Goal: Download file/media

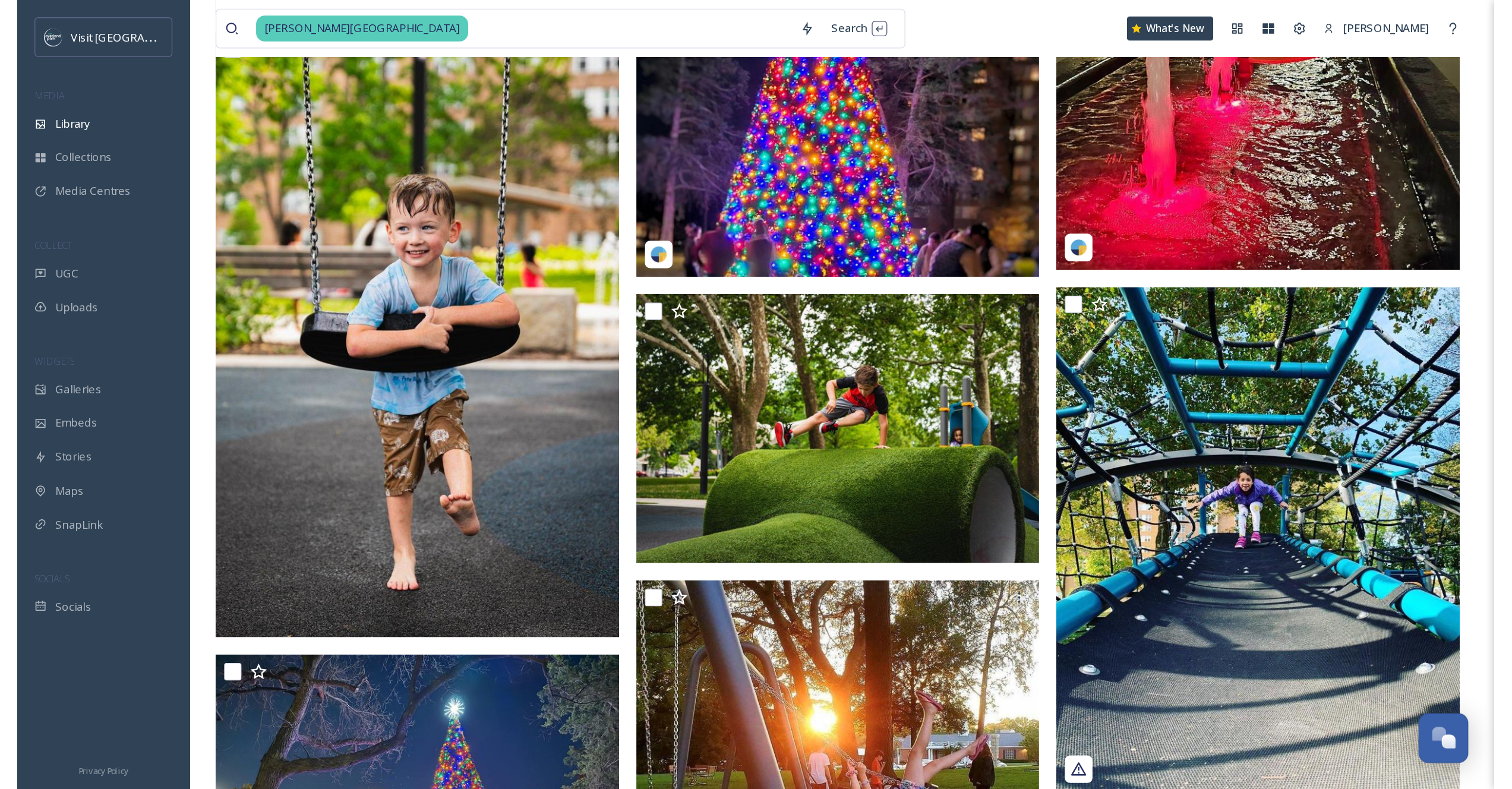
scroll to position [3067, 0]
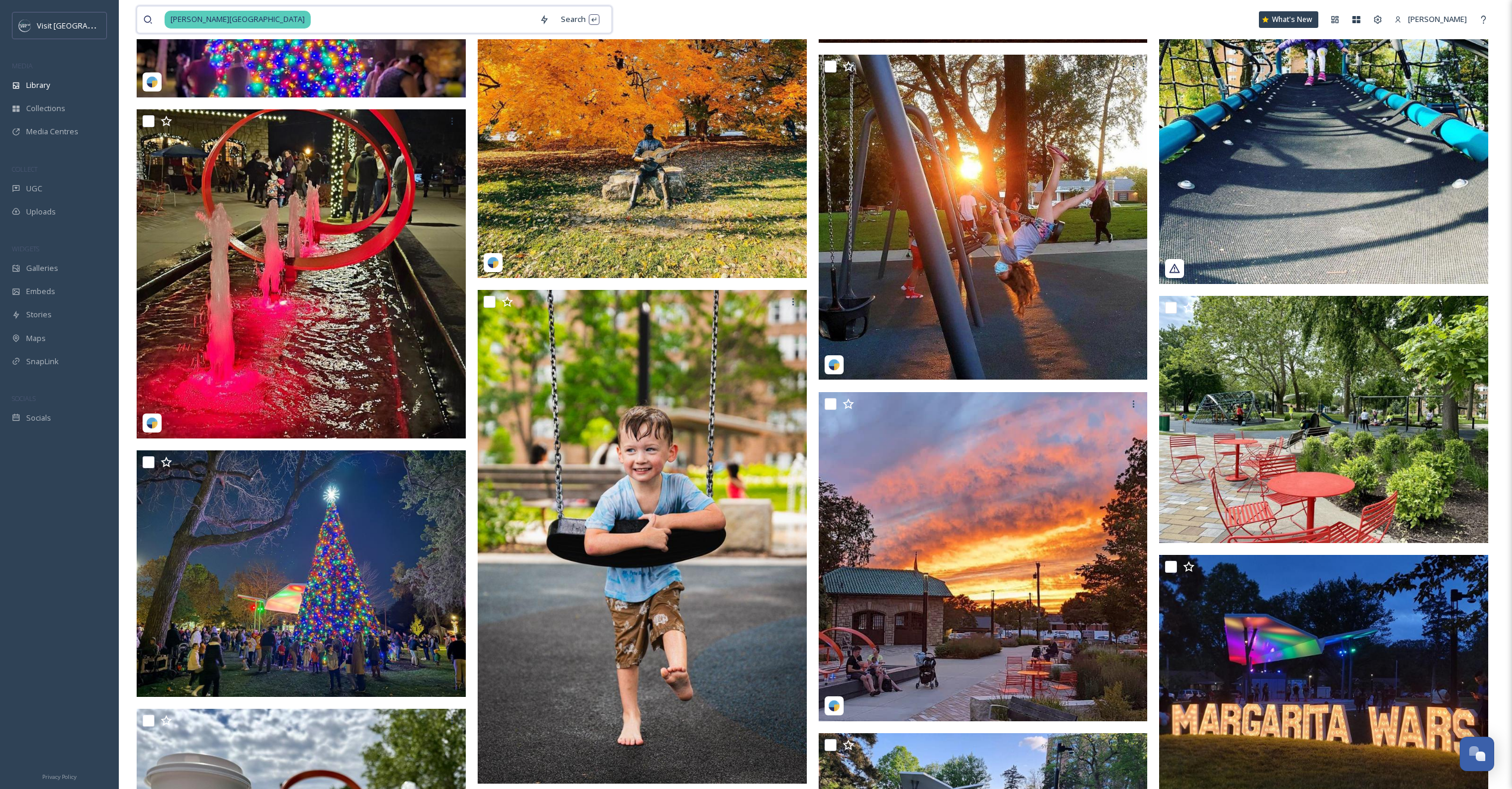
click at [312, 20] on input at bounding box center [423, 20] width 222 height 26
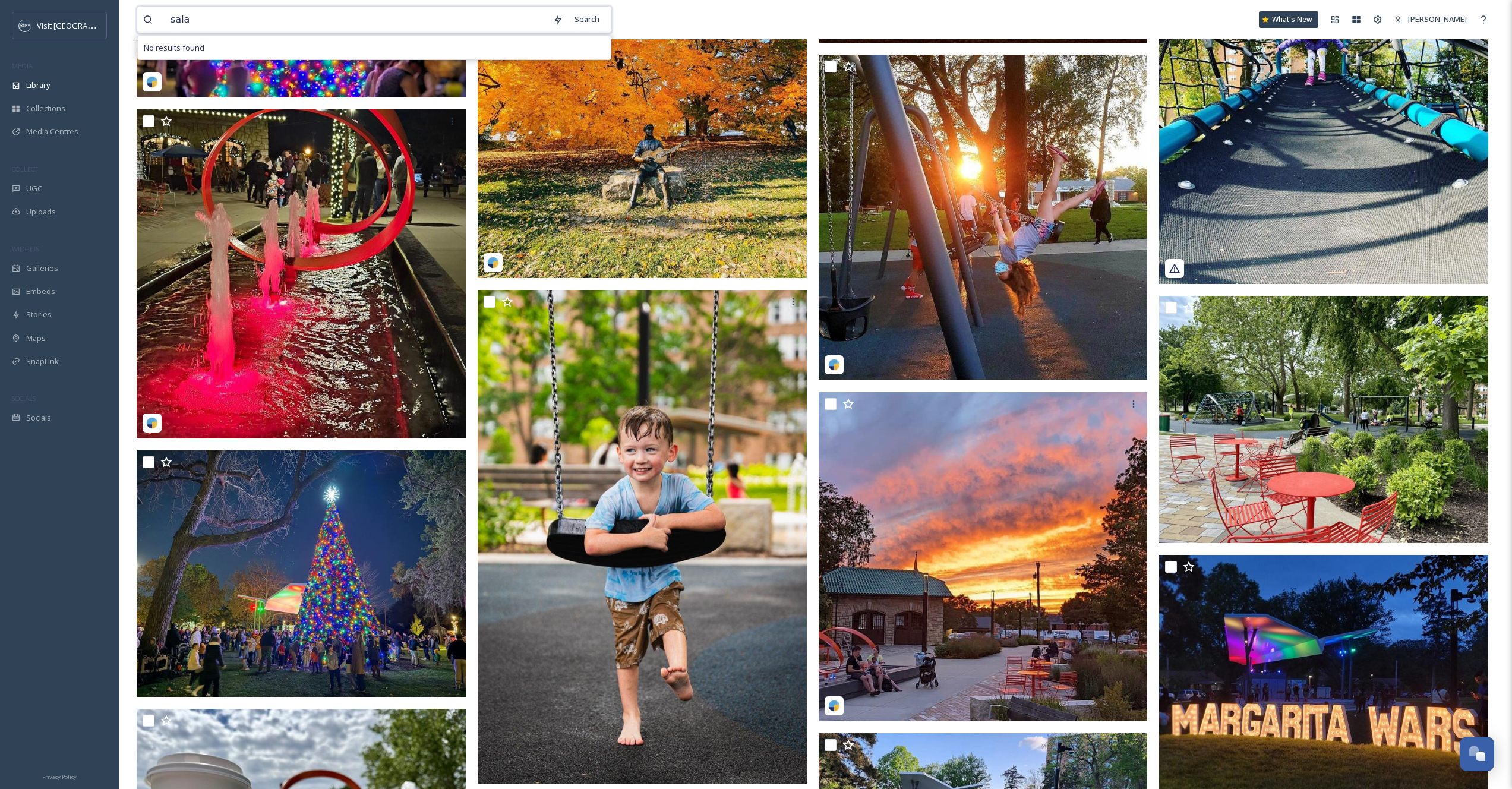
type input "salad"
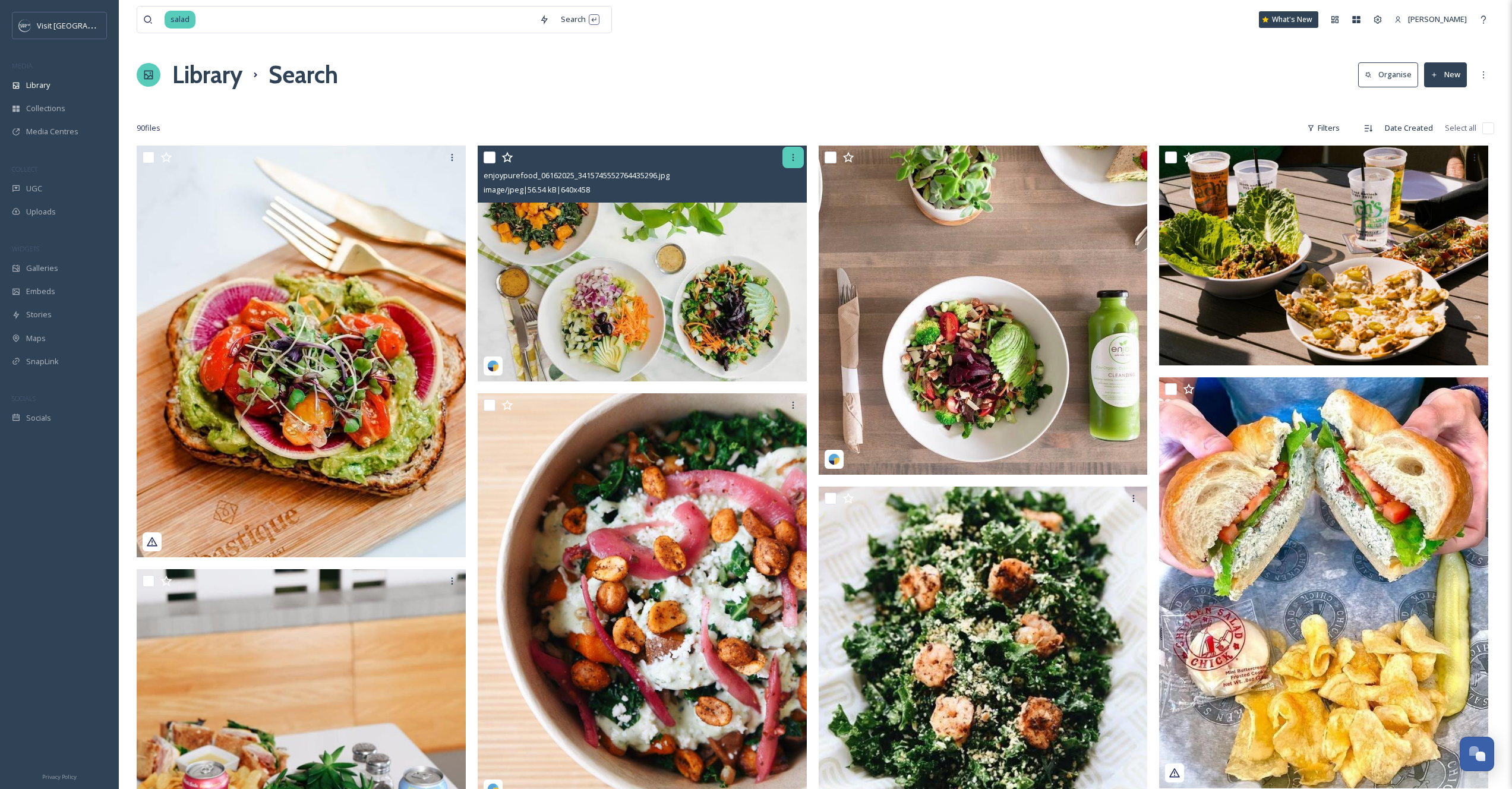
click at [799, 155] on div at bounding box center [793, 157] width 21 height 21
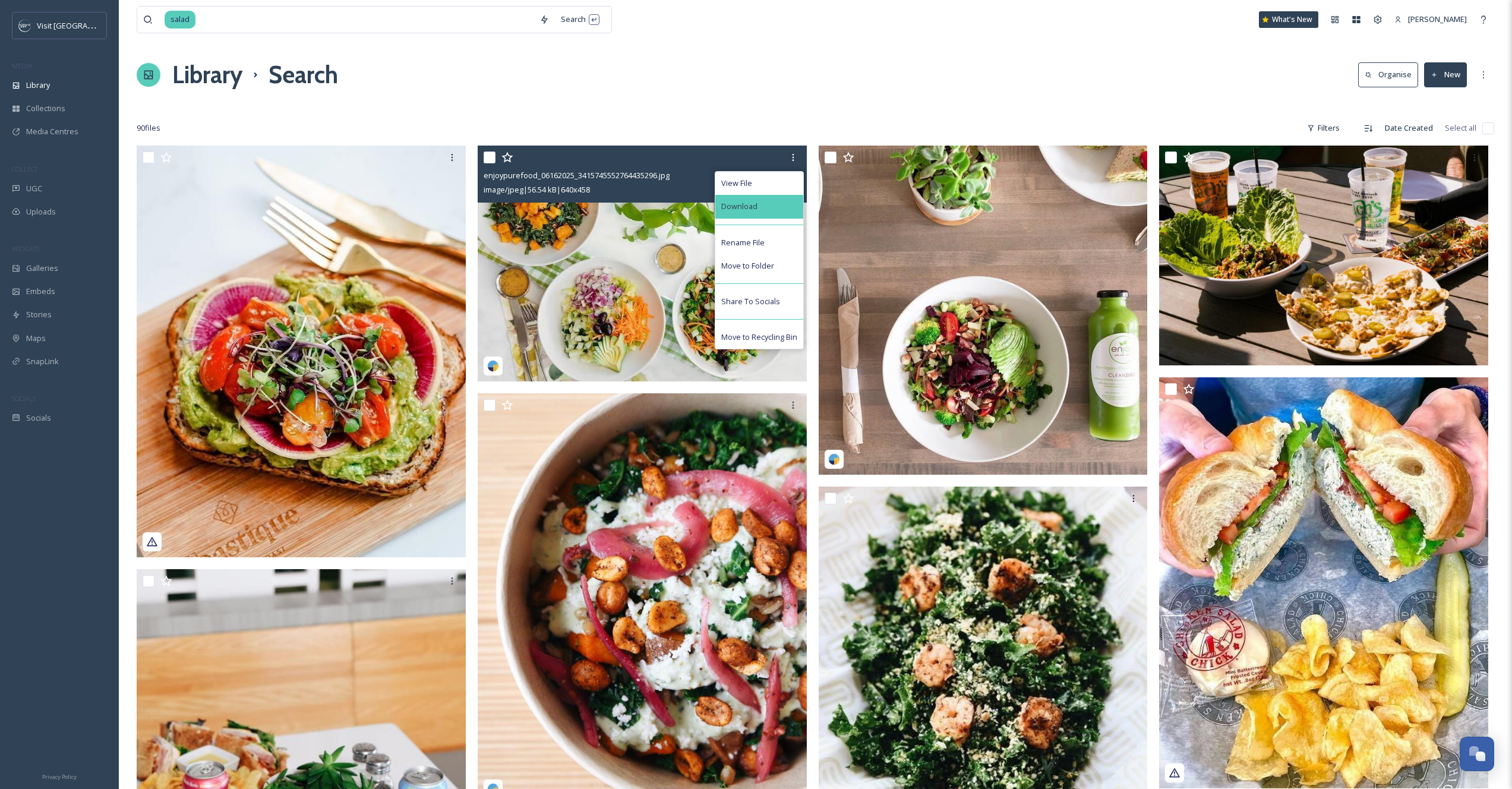
click at [777, 206] on div "Download" at bounding box center [759, 207] width 88 height 23
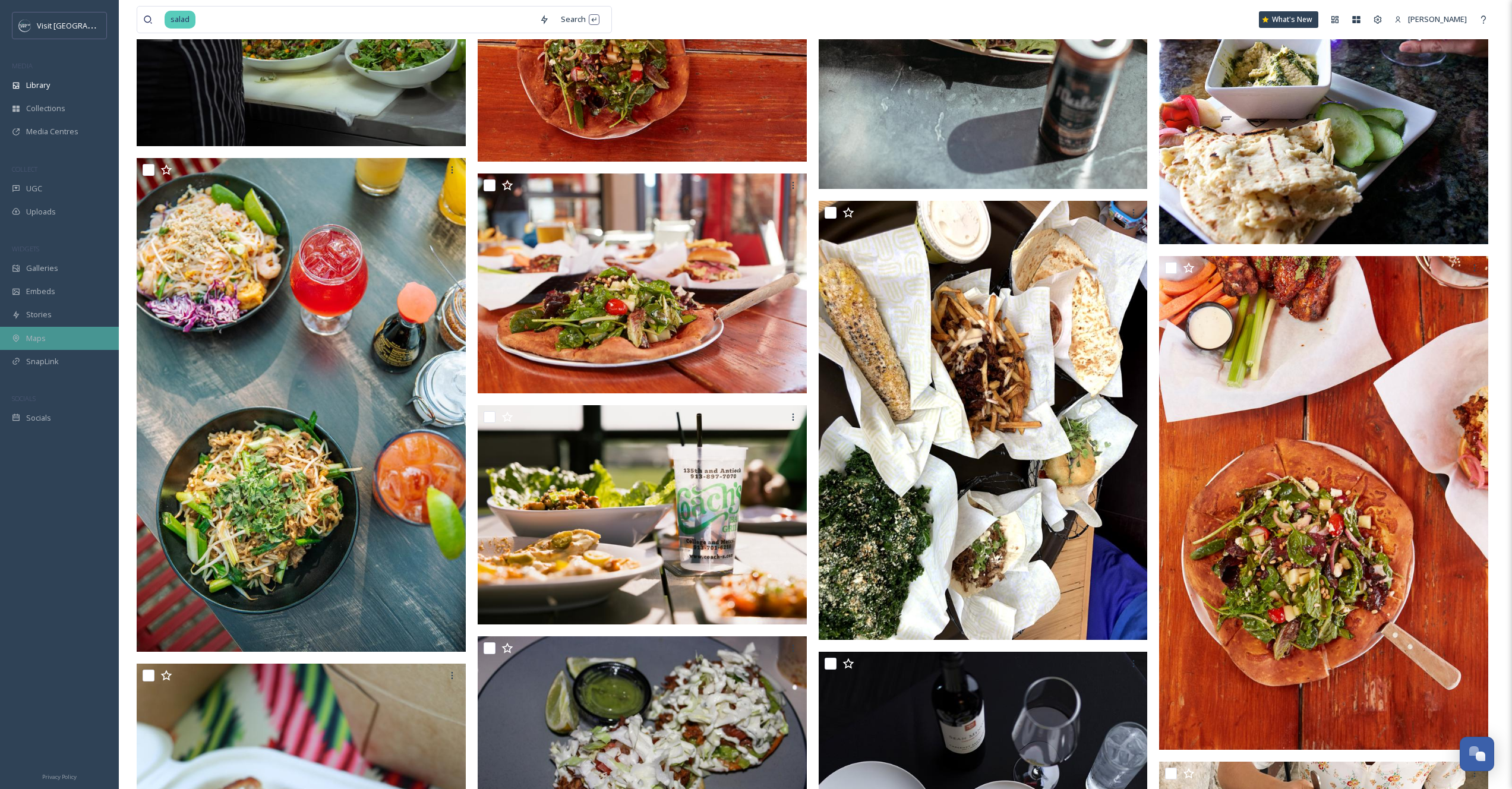
scroll to position [2254, 0]
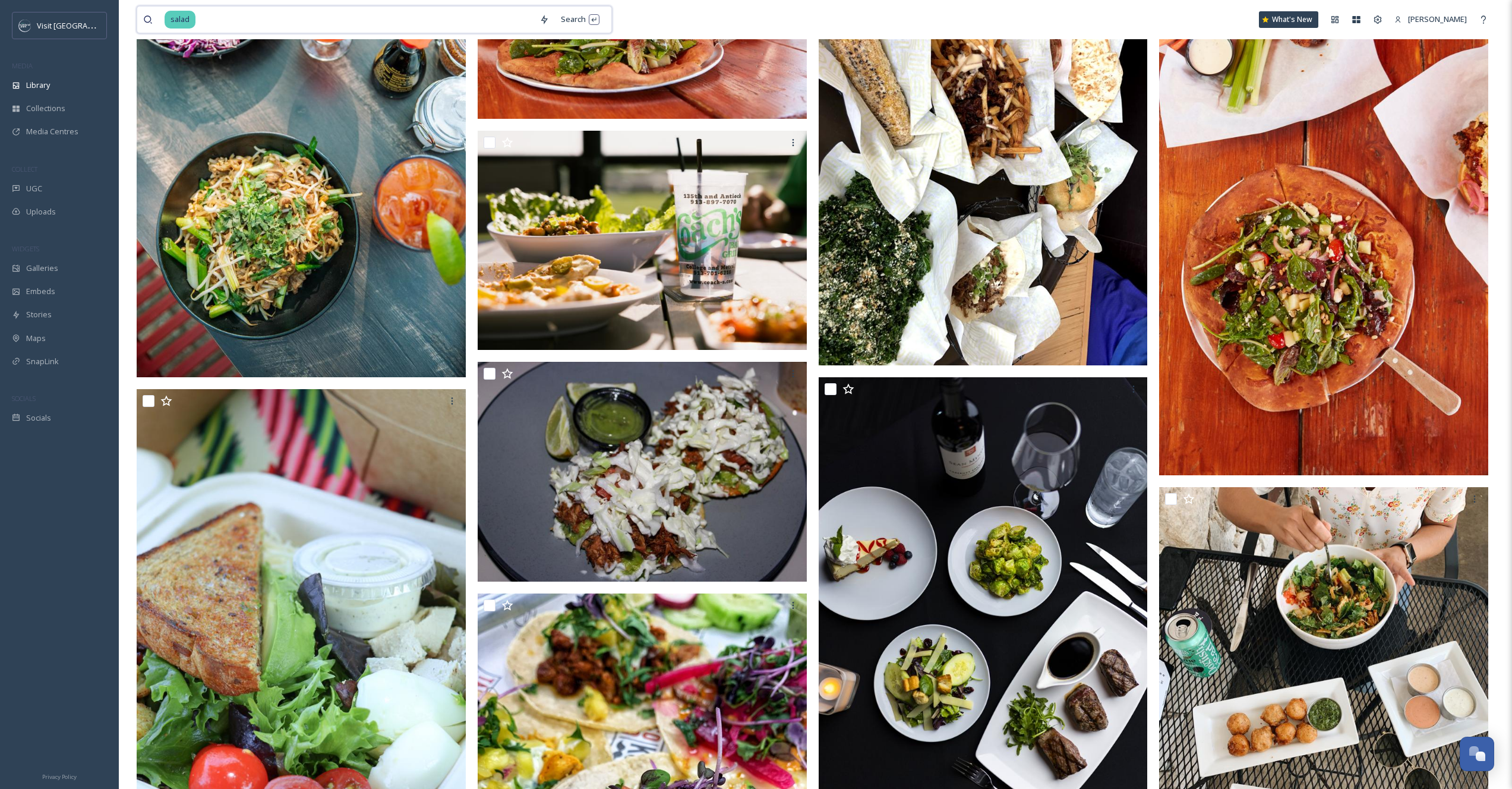
click at [277, 18] on input at bounding box center [365, 20] width 337 height 26
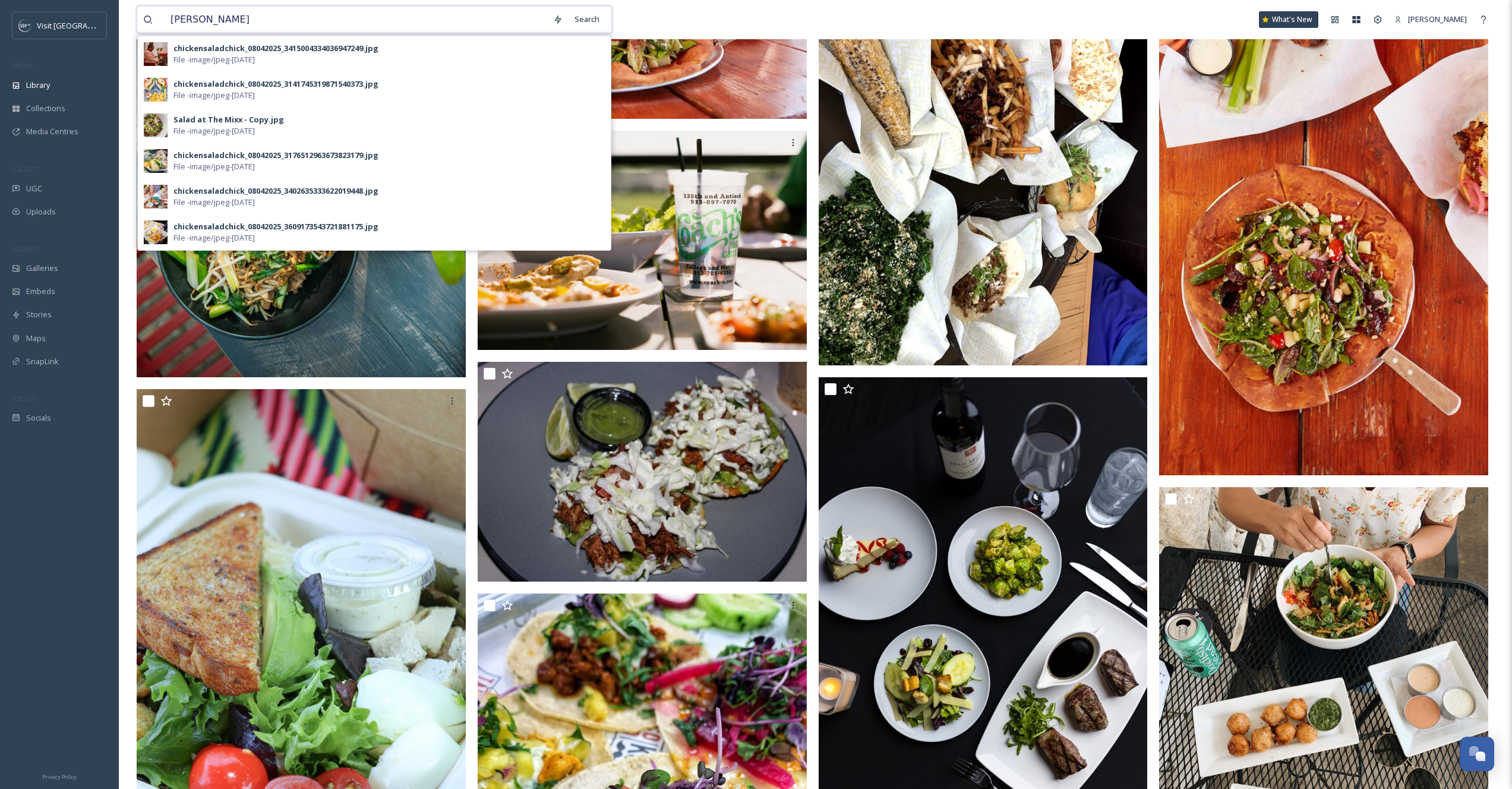
type input "vegan"
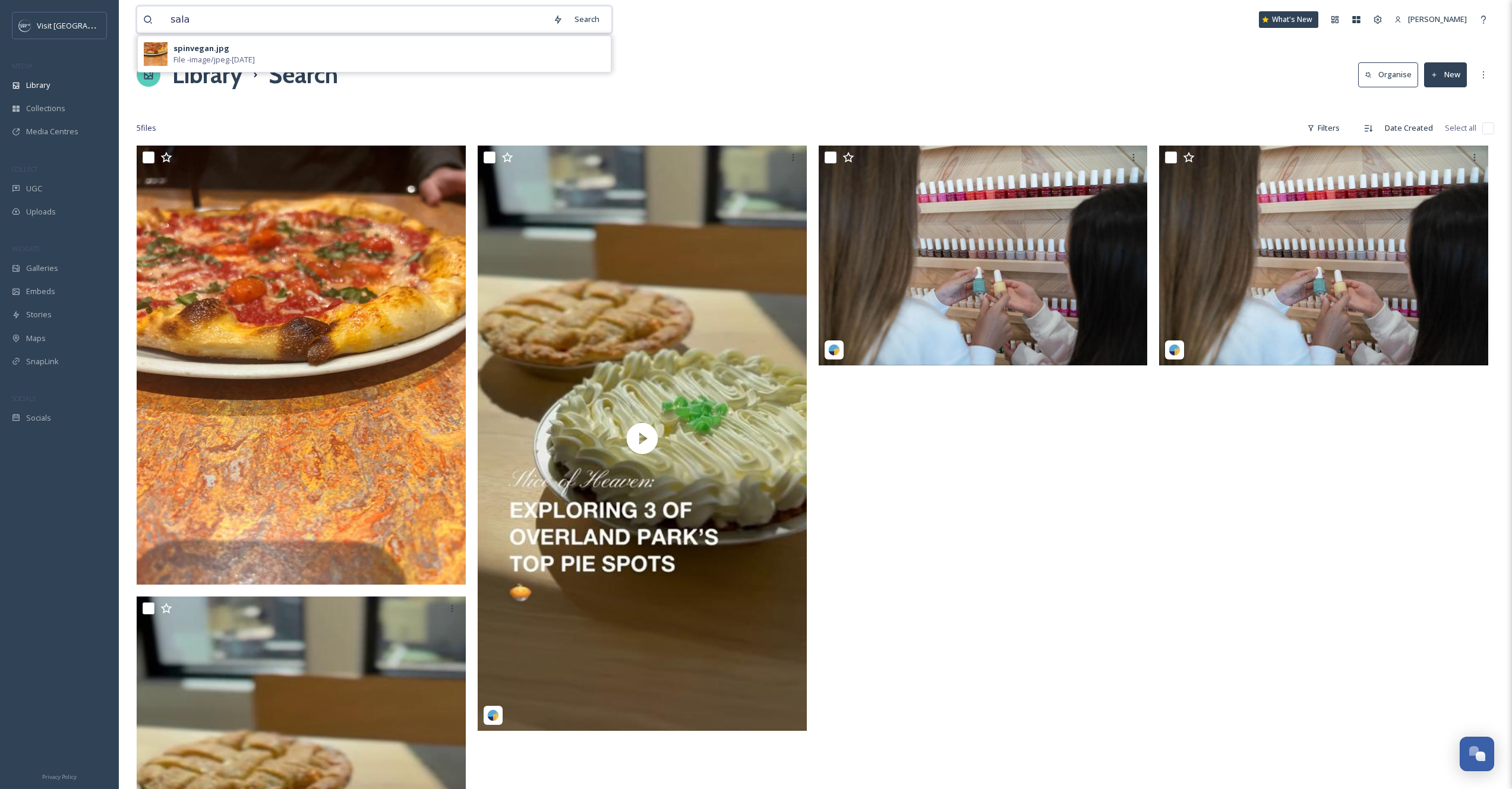
type input "salad"
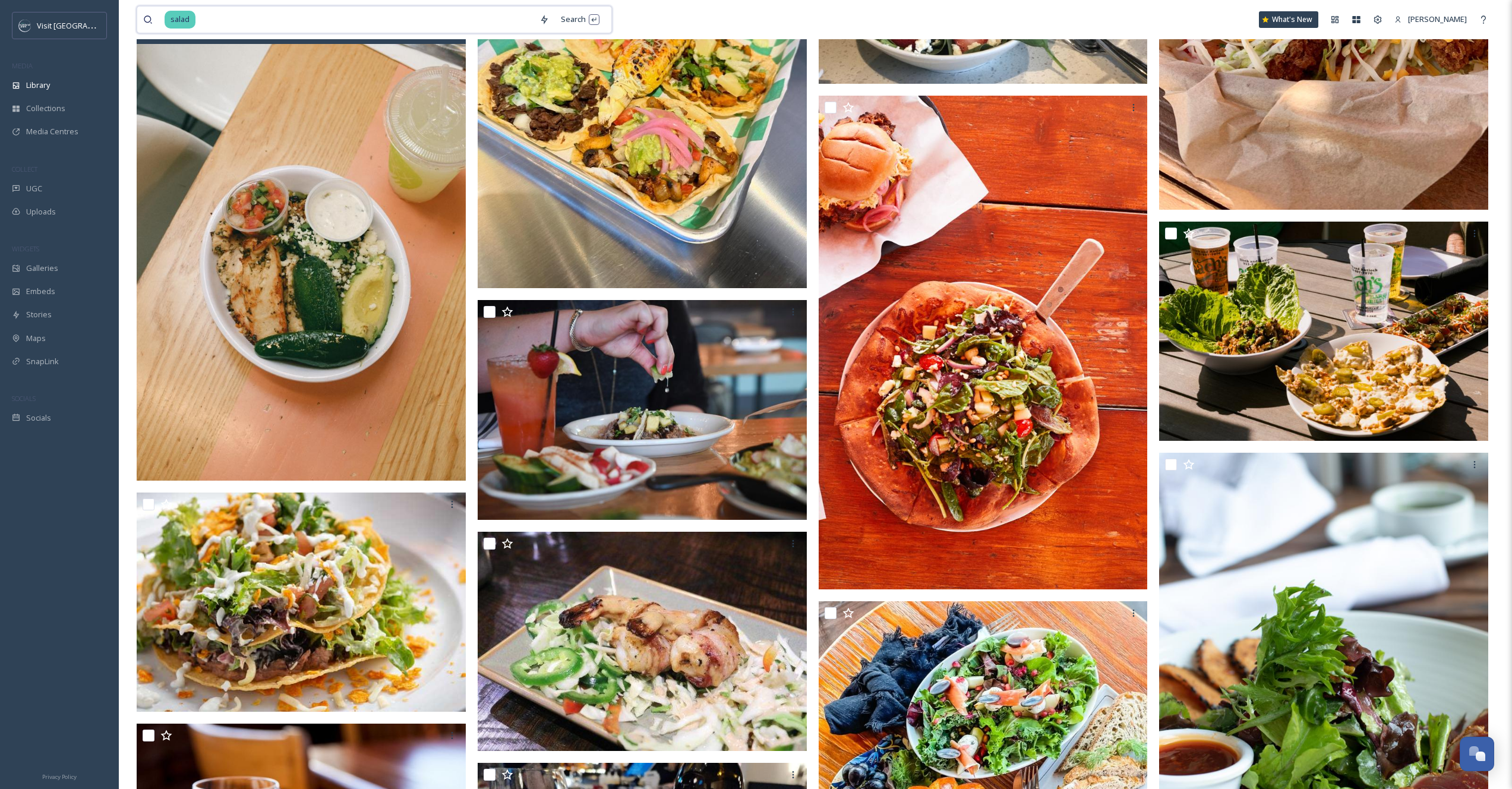
scroll to position [3875, 0]
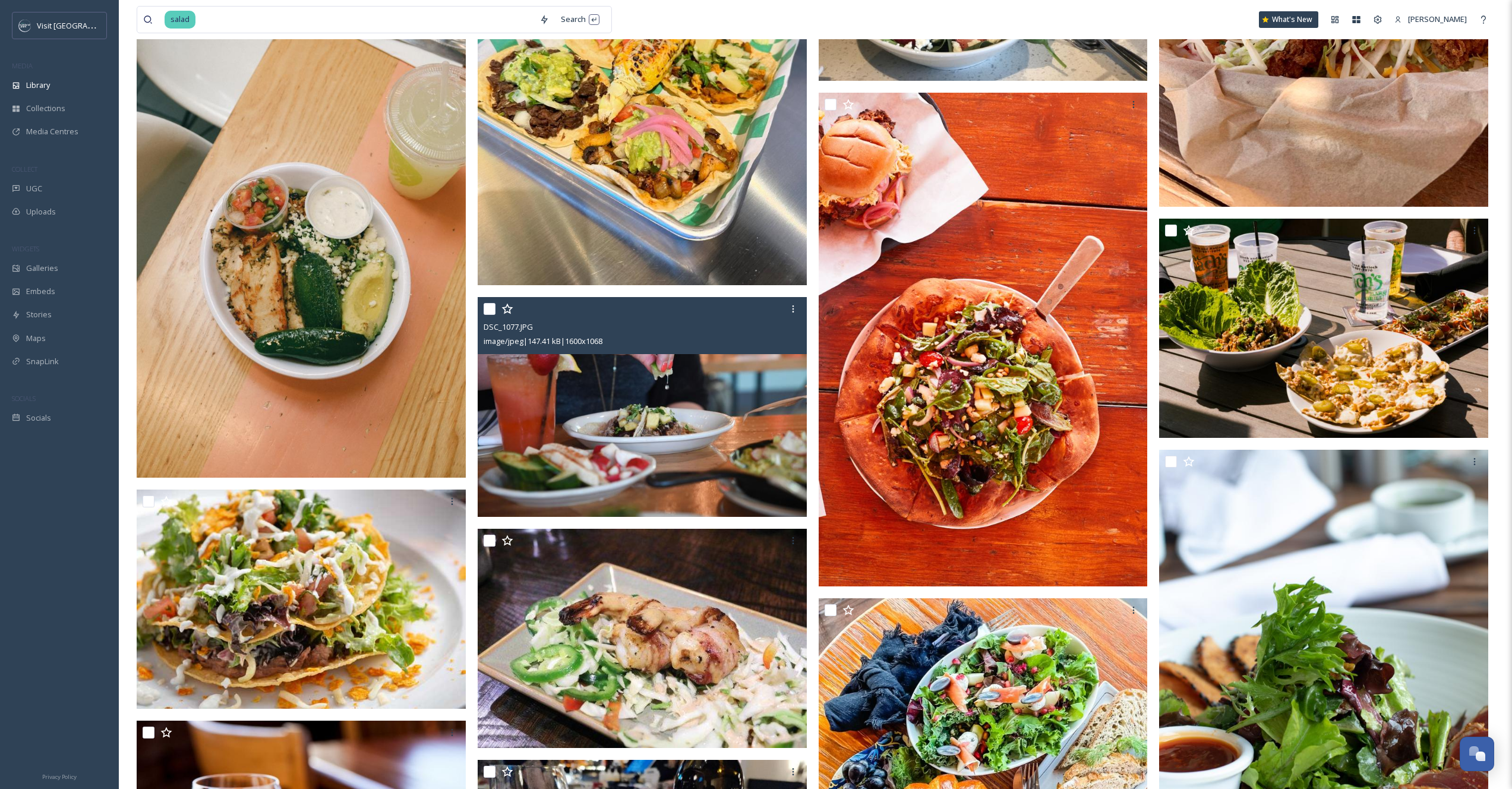
click at [674, 386] on img at bounding box center [642, 407] width 329 height 220
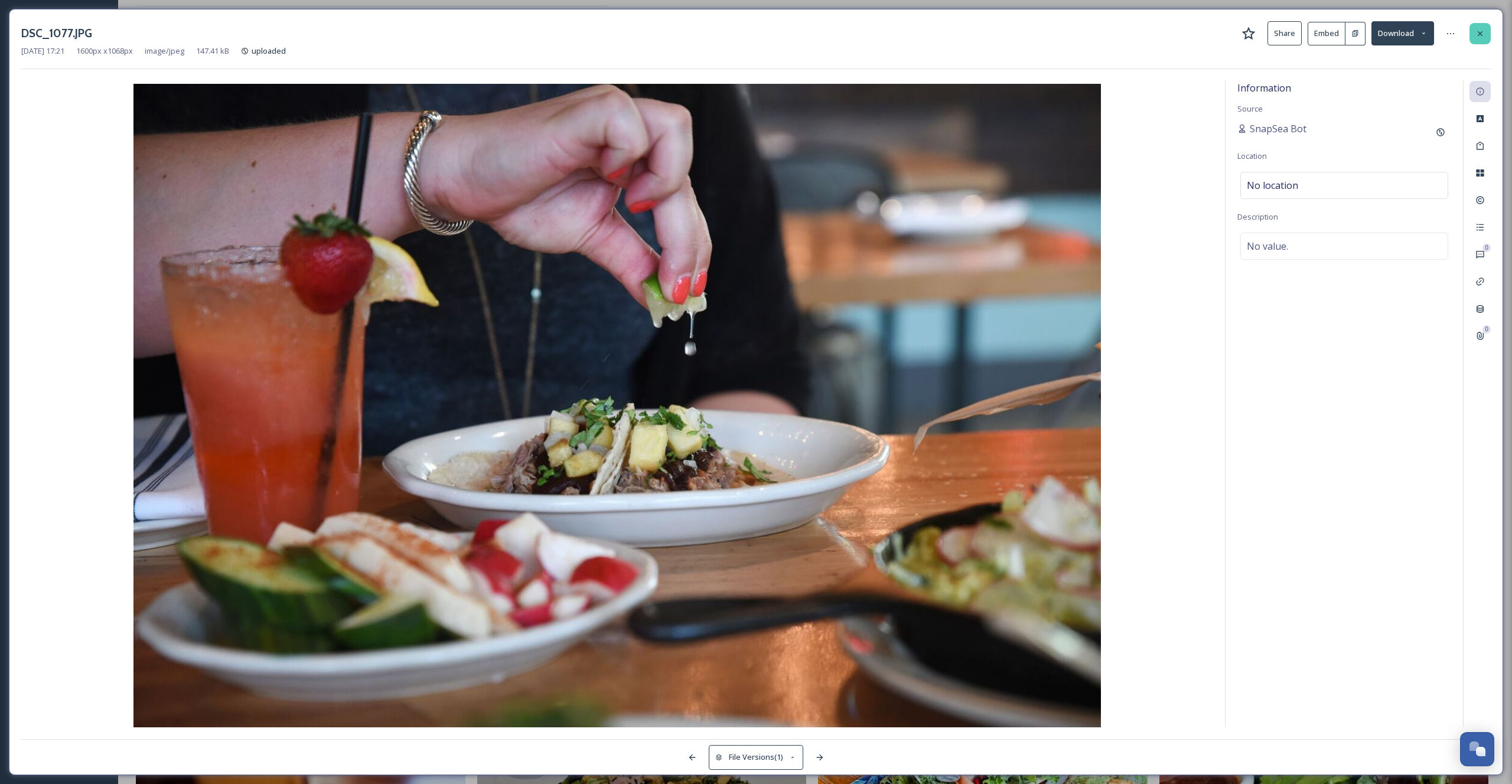
click at [1480, 37] on icon at bounding box center [1481, 33] width 10 height 10
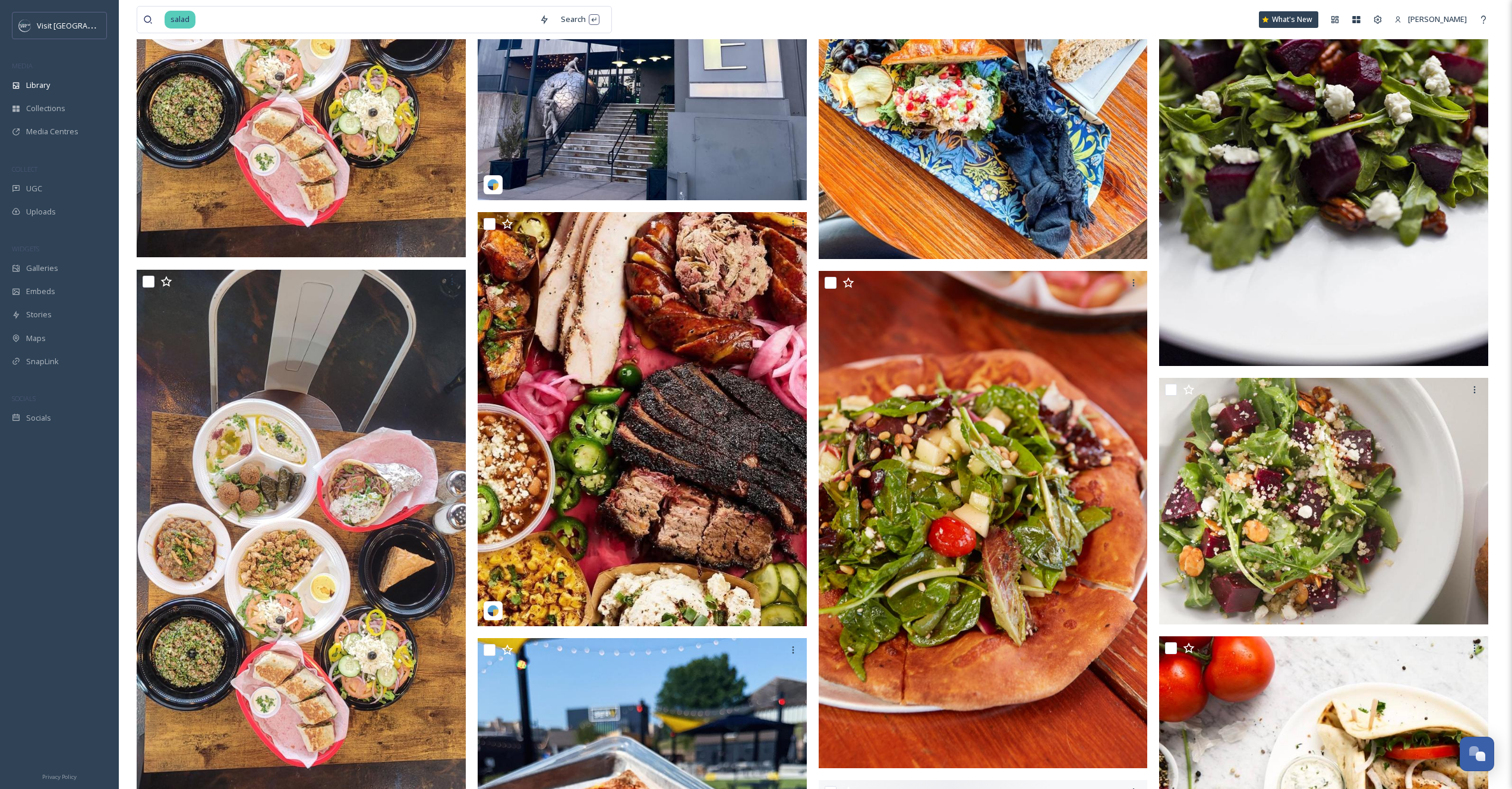
scroll to position [5450, 0]
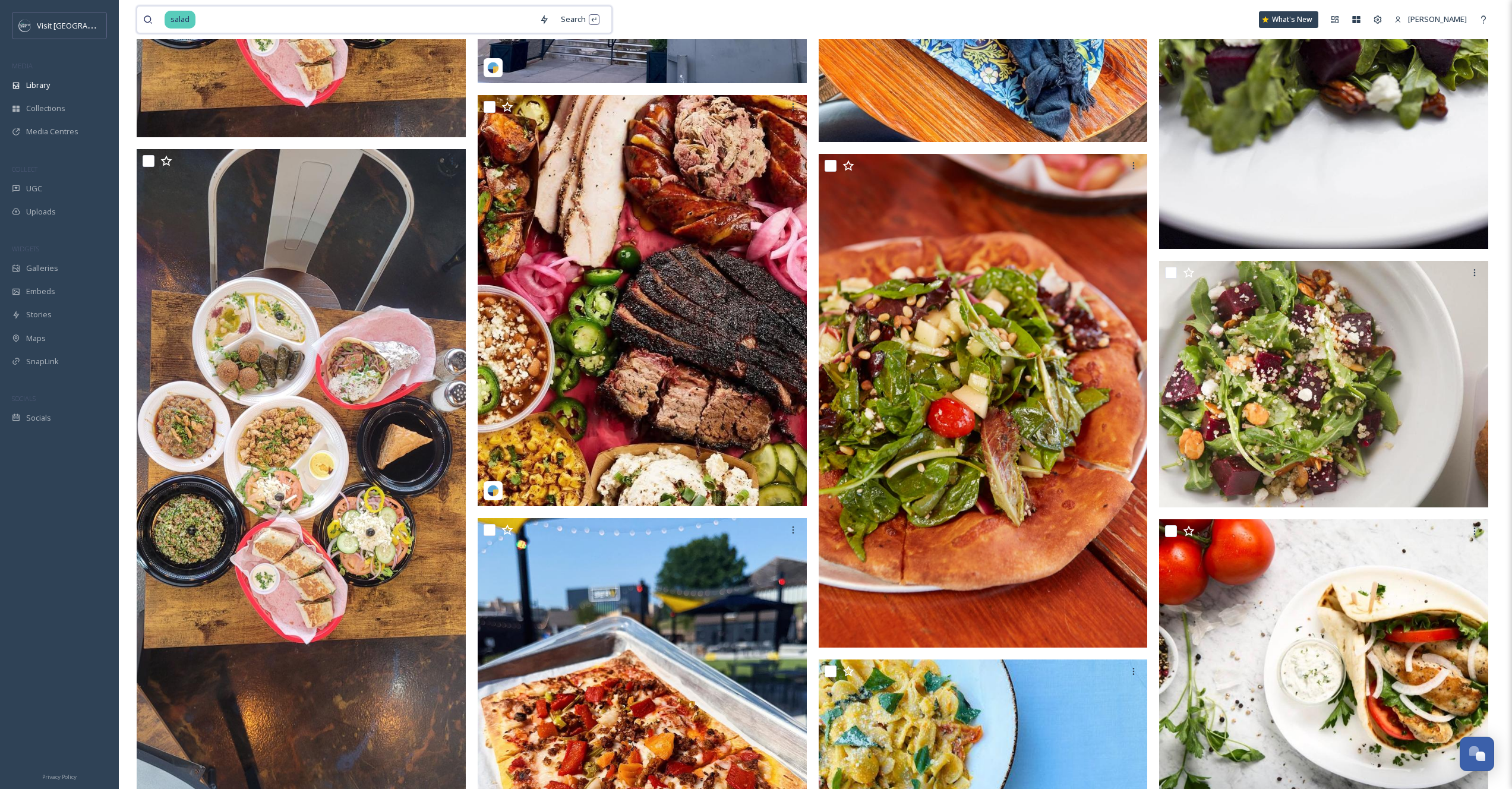
click at [232, 25] on input at bounding box center [365, 20] width 337 height 26
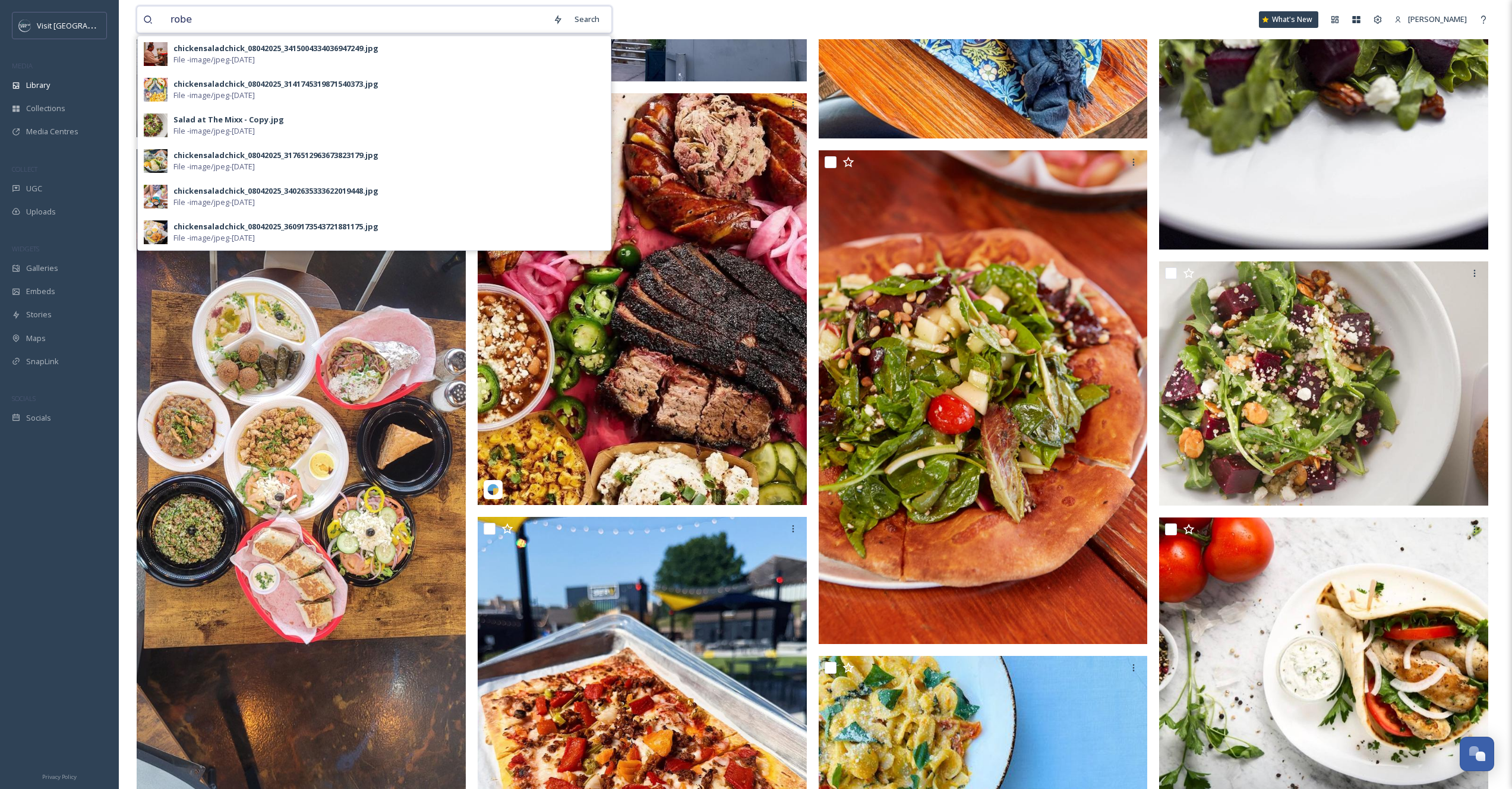
type input "robek"
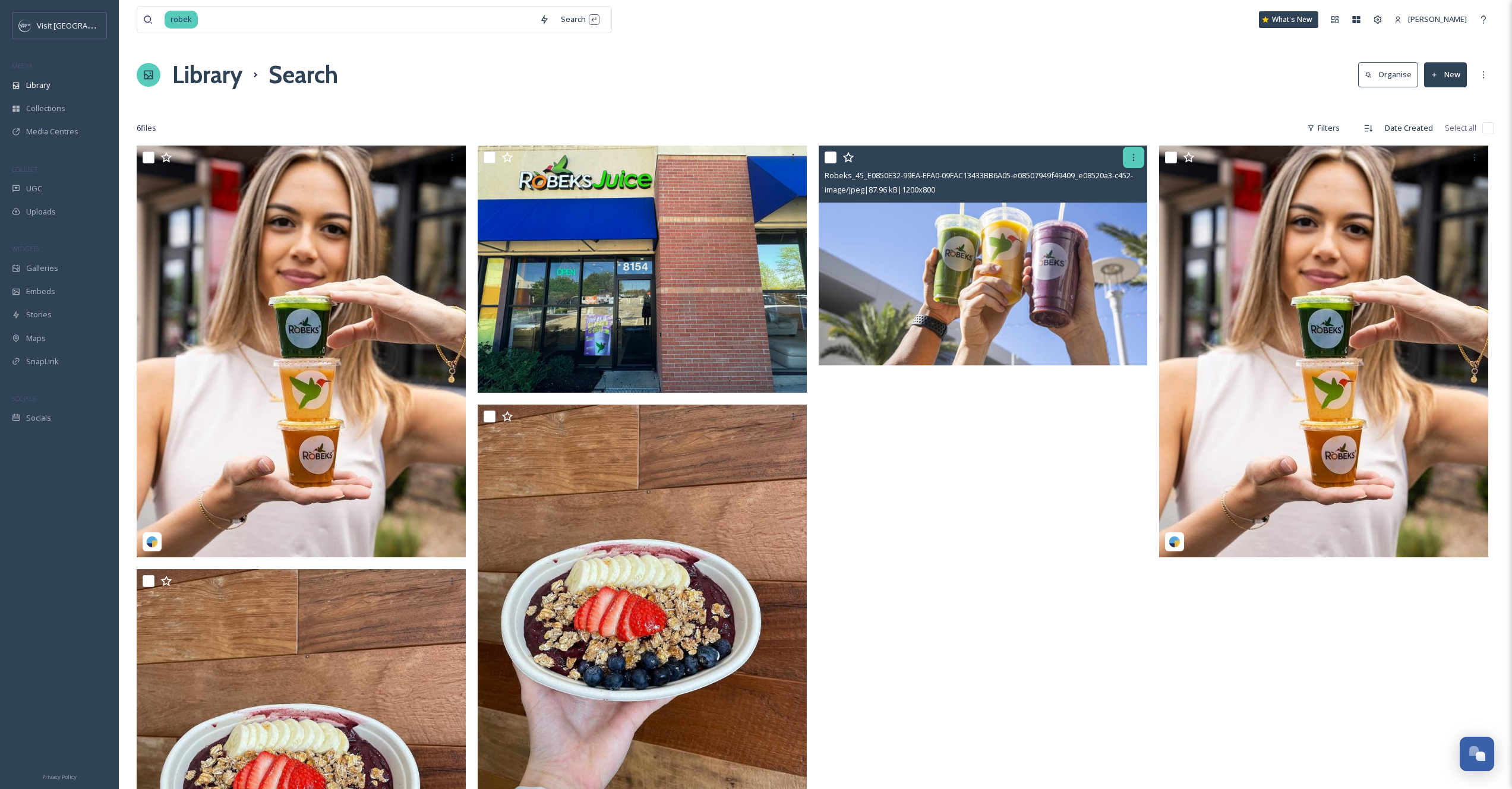
click at [1131, 159] on icon at bounding box center [1134, 157] width 10 height 10
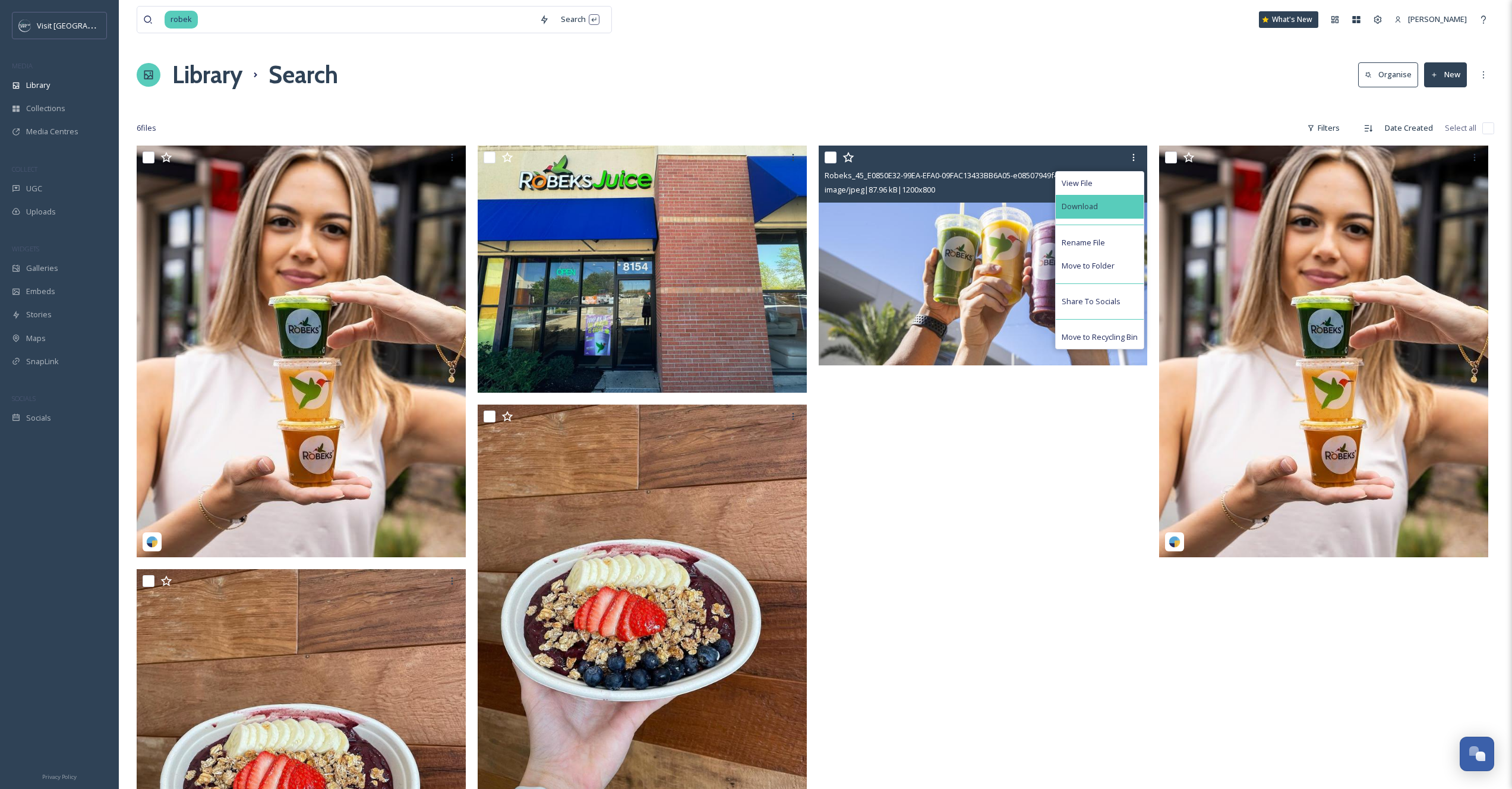
click at [1093, 216] on div "Download" at bounding box center [1100, 207] width 88 height 23
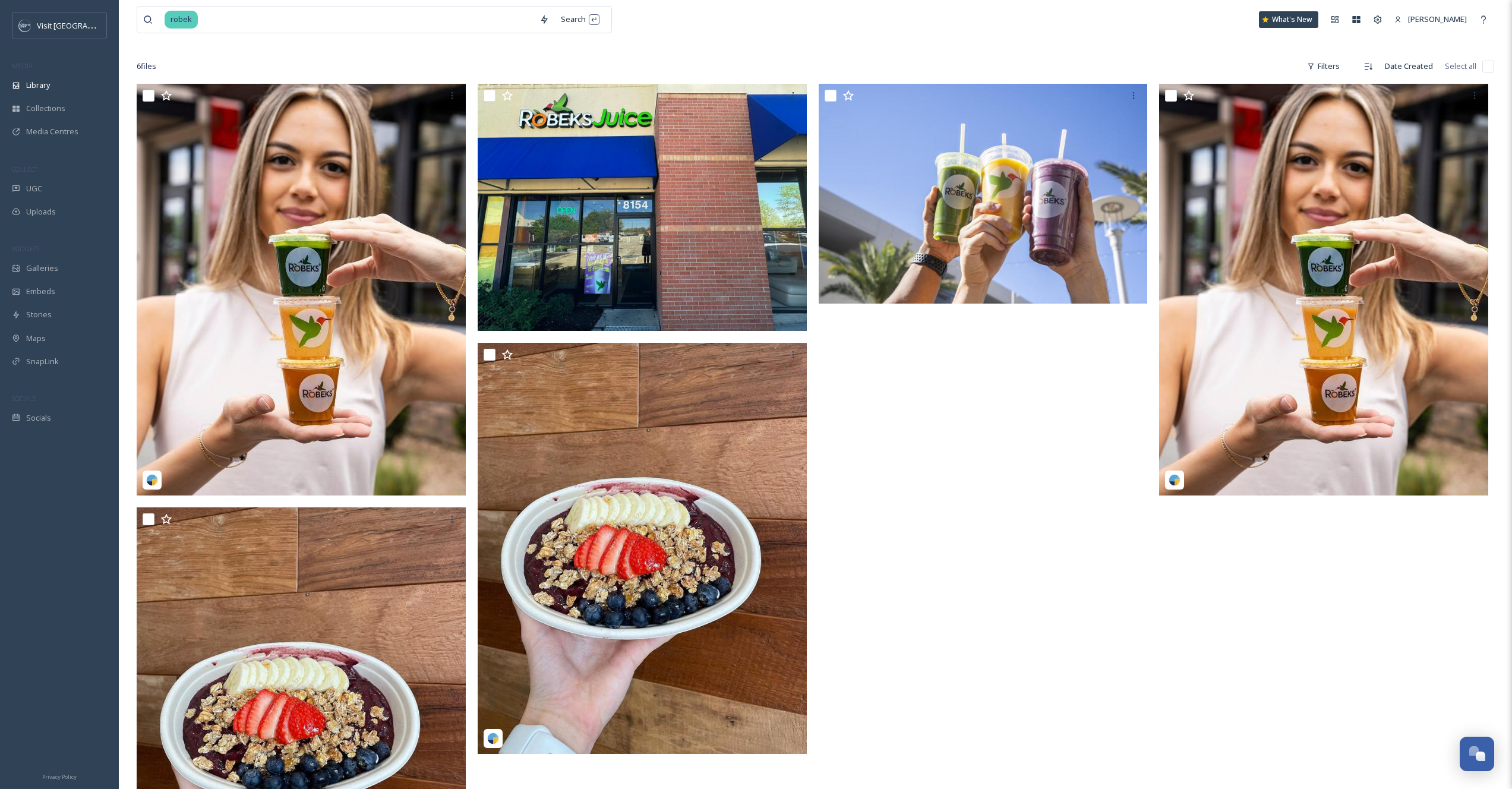
scroll to position [148, 0]
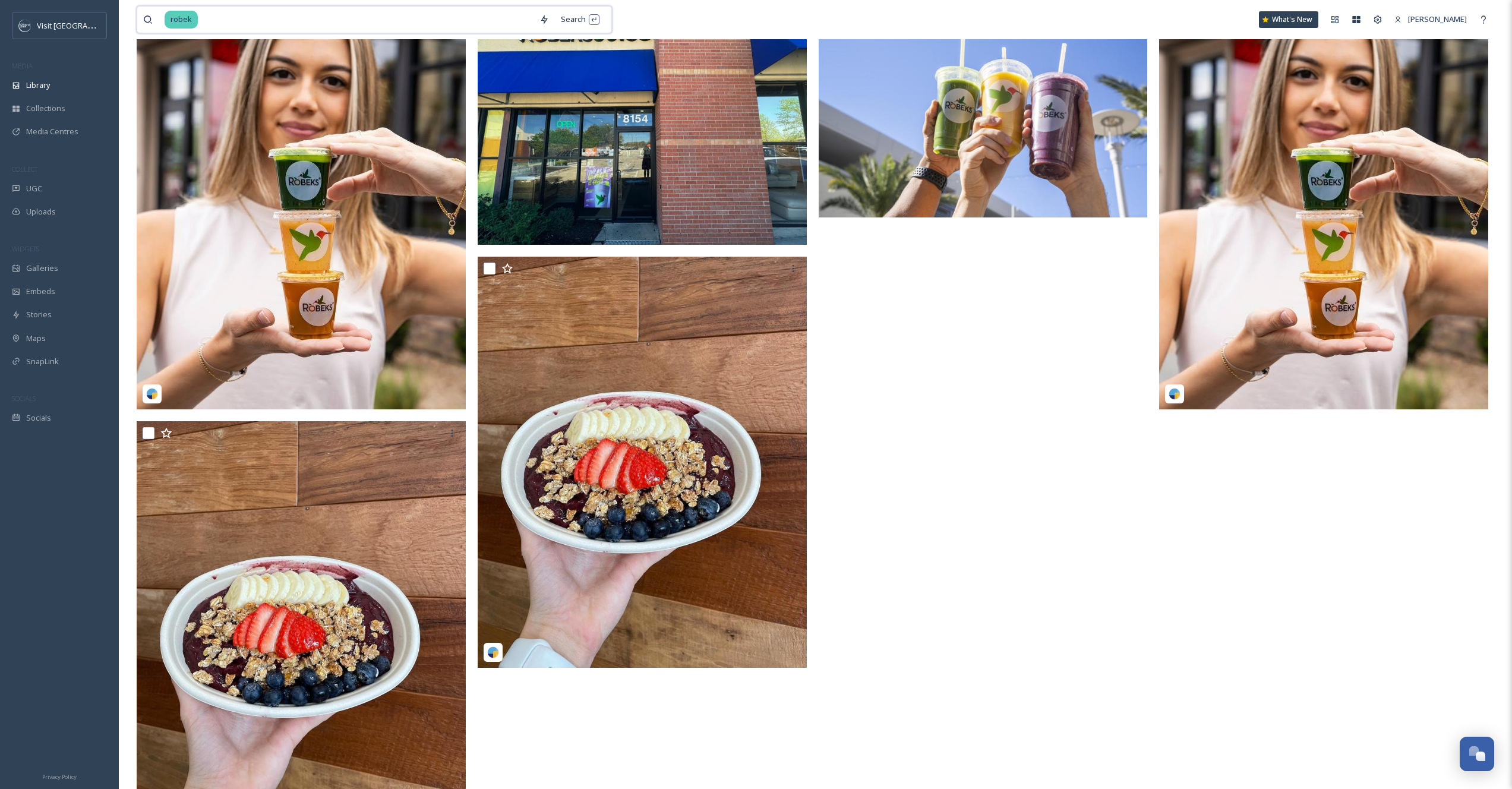
click at [317, 20] on input at bounding box center [366, 20] width 335 height 26
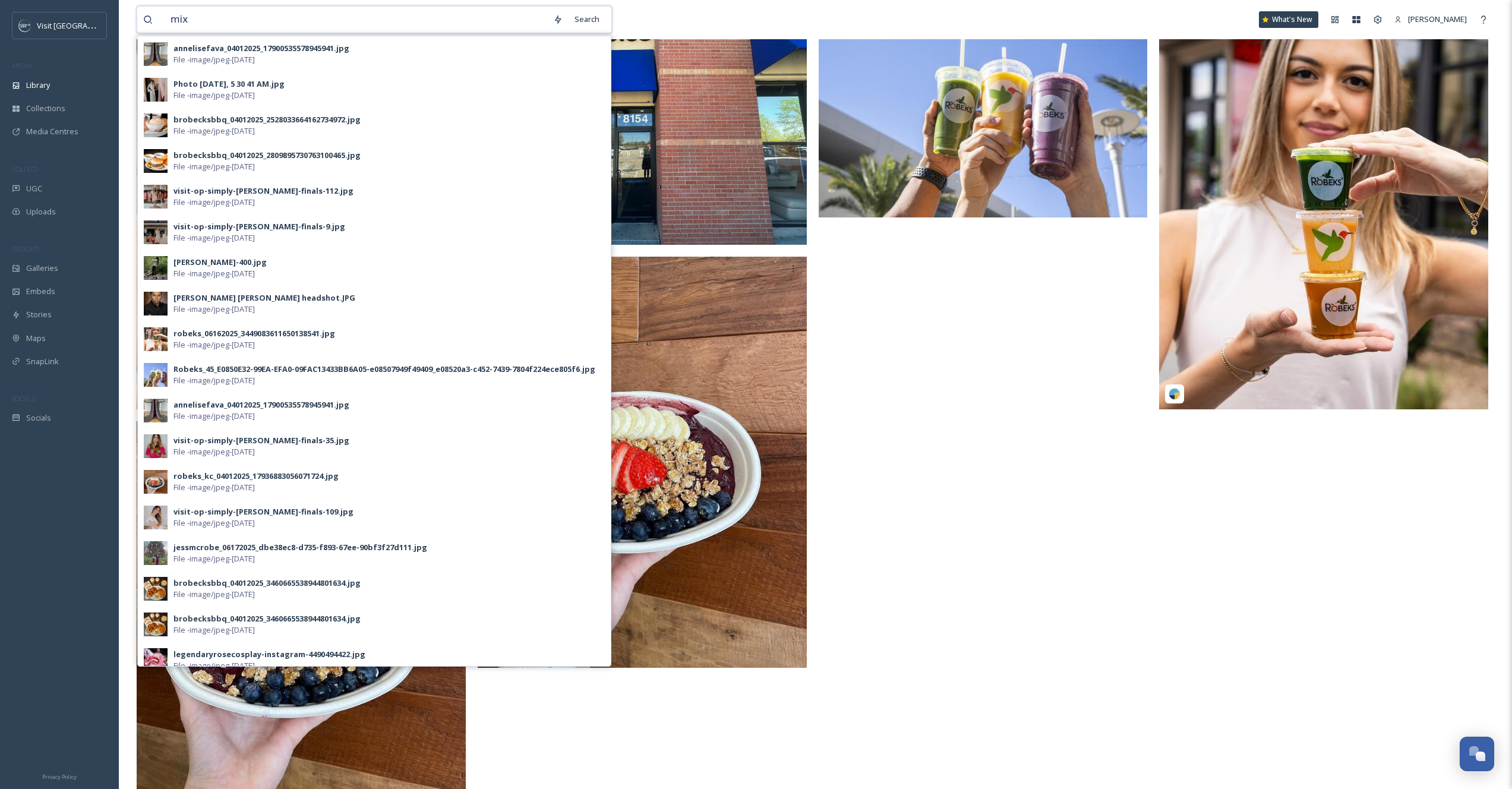
type input "mixx"
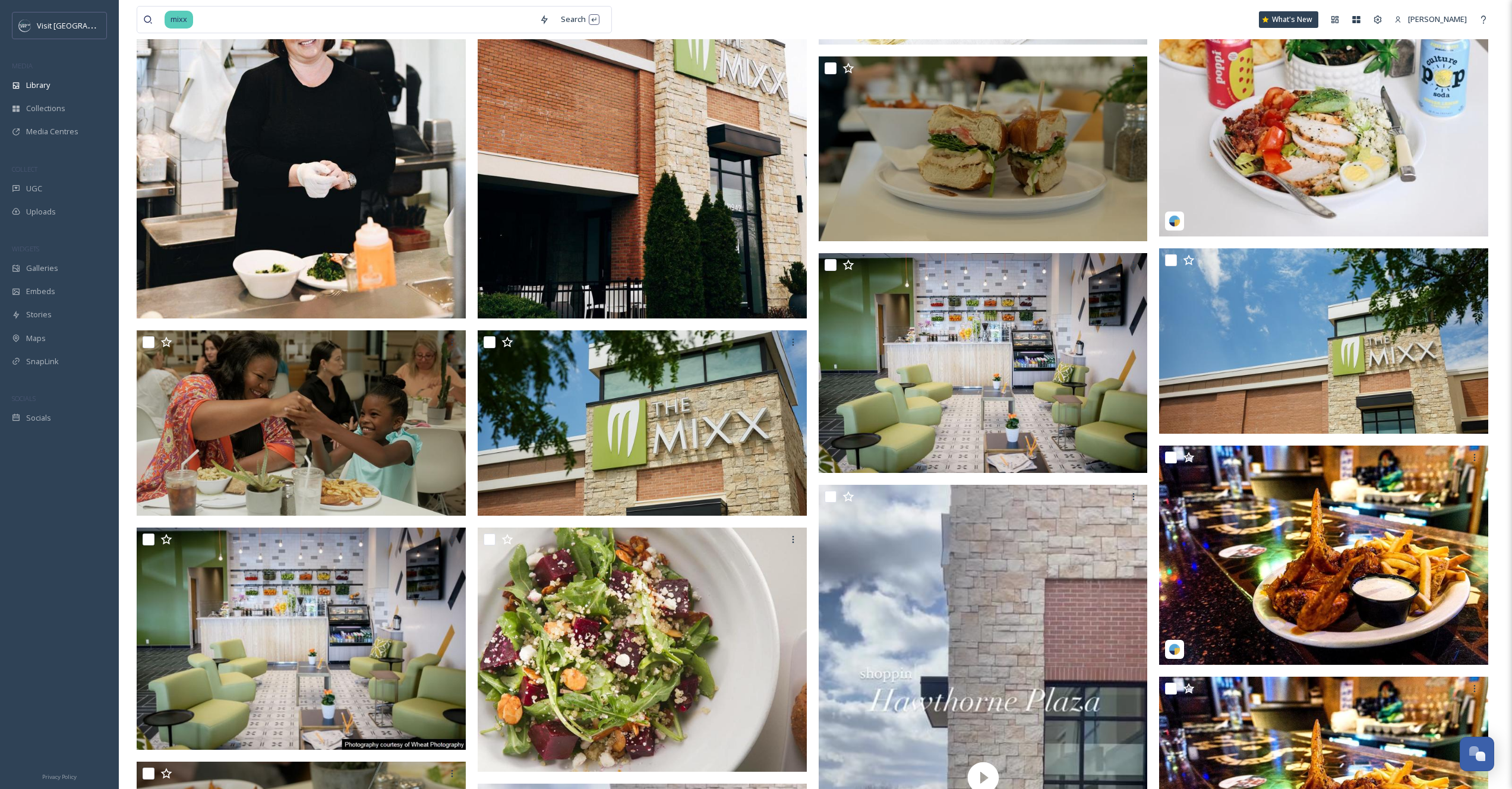
scroll to position [199, 0]
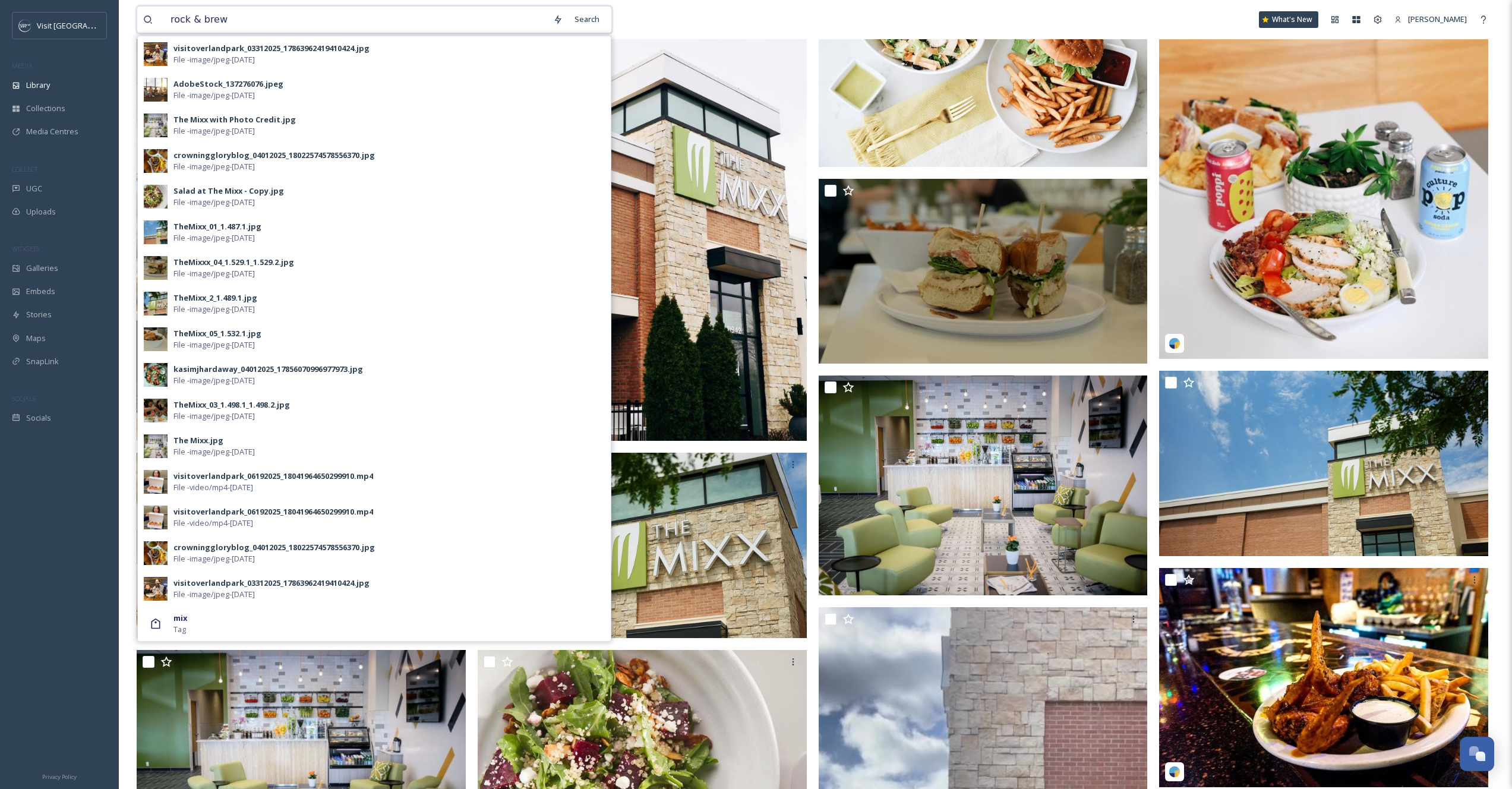
type input "rock & brews"
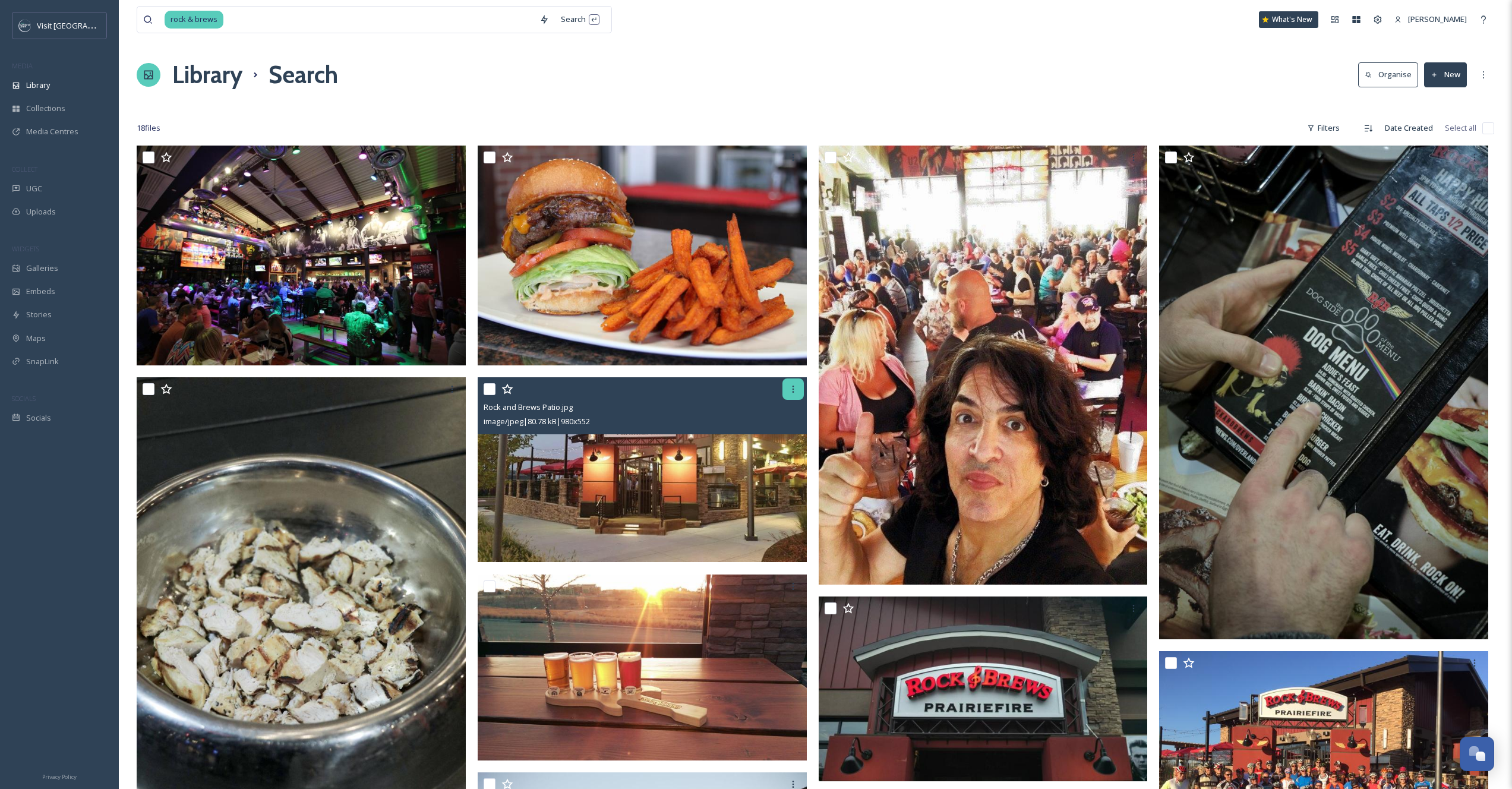
click at [793, 396] on div at bounding box center [793, 389] width 21 height 21
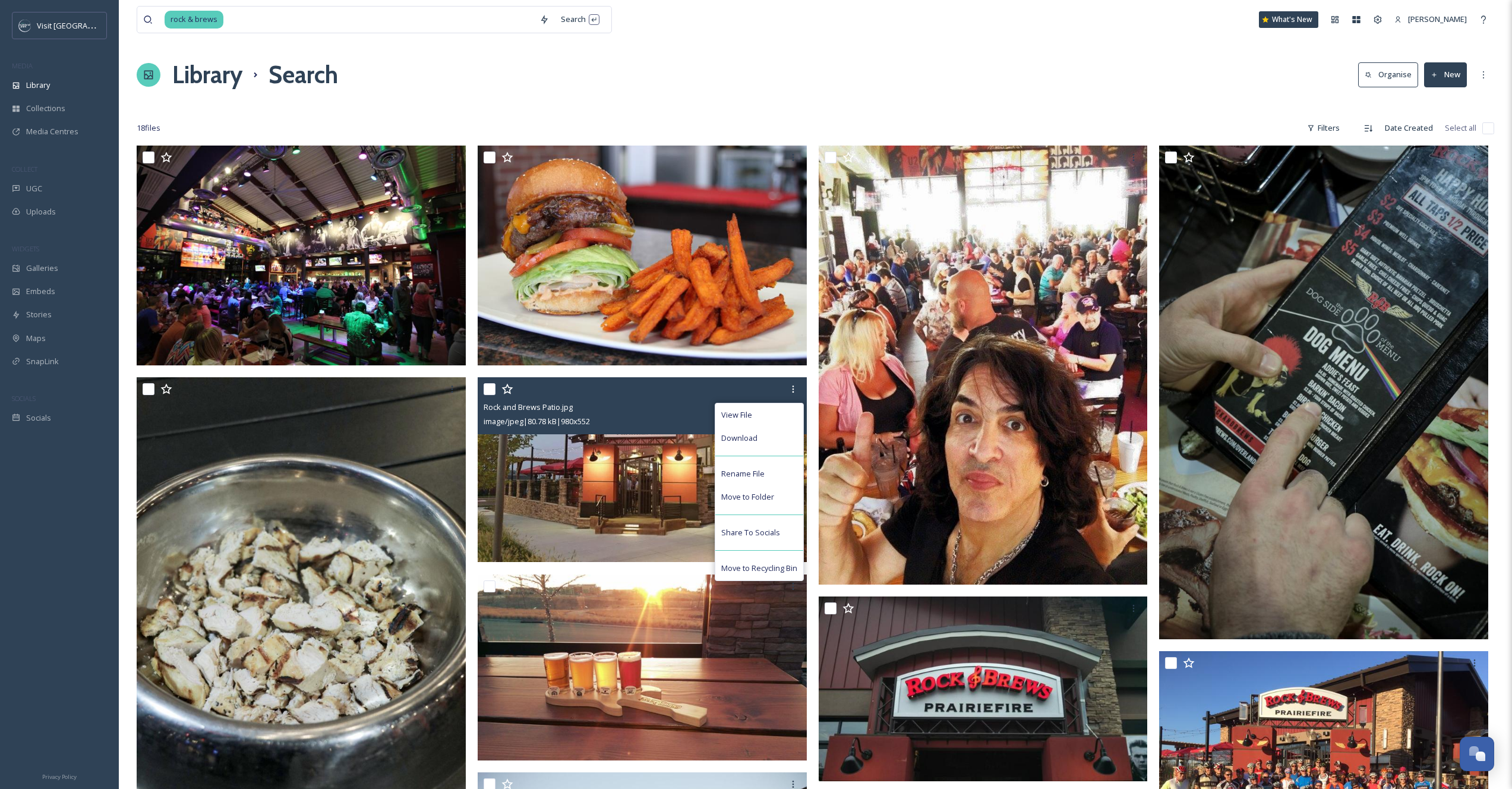
click at [753, 454] on div "View File Download Rename File Move to Folder Share To Socials Move to Recyclin…" at bounding box center [759, 491] width 89 height 178
click at [748, 432] on span "Download" at bounding box center [740, 438] width 36 height 11
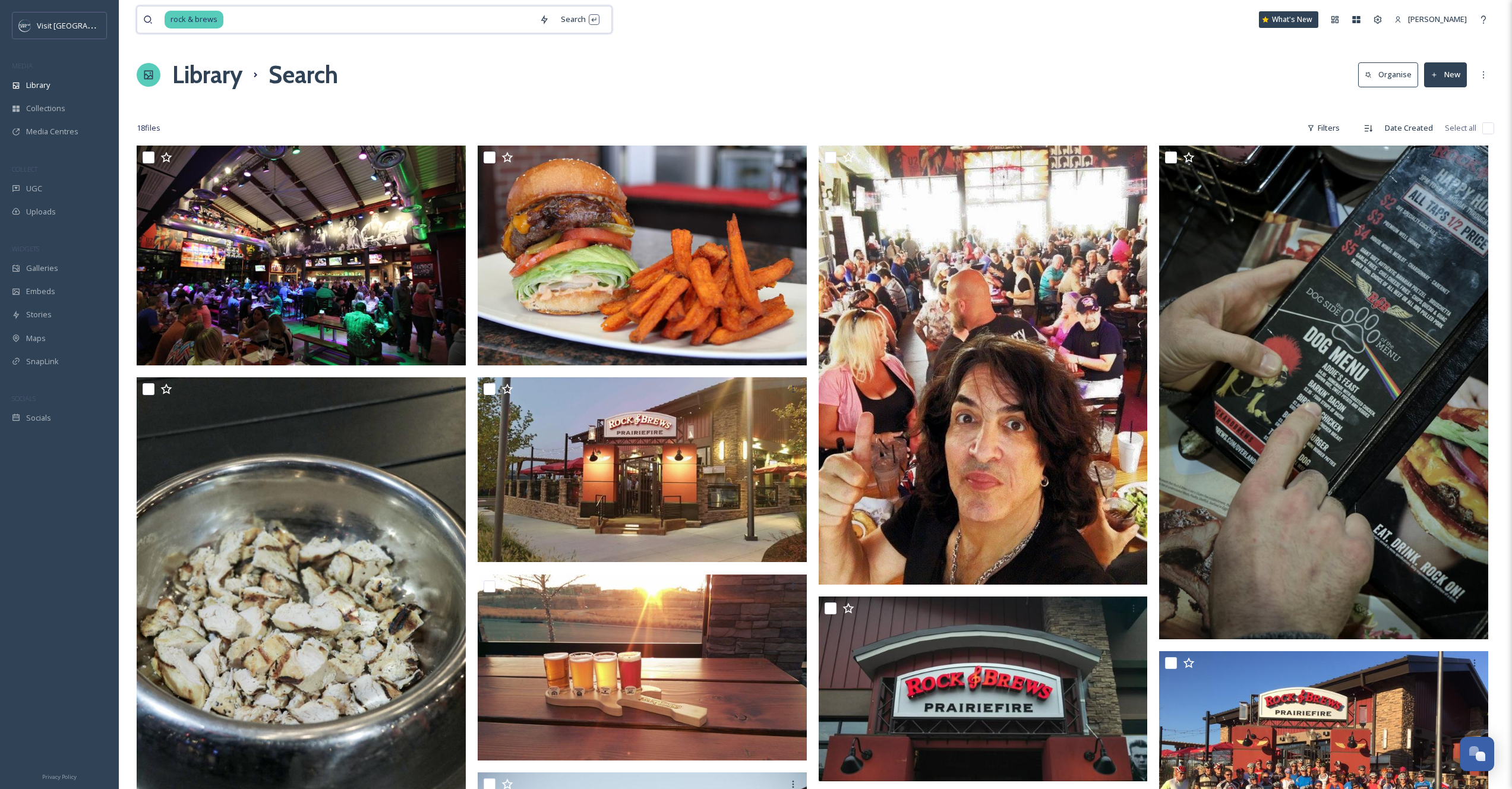
click at [250, 12] on input at bounding box center [379, 20] width 309 height 26
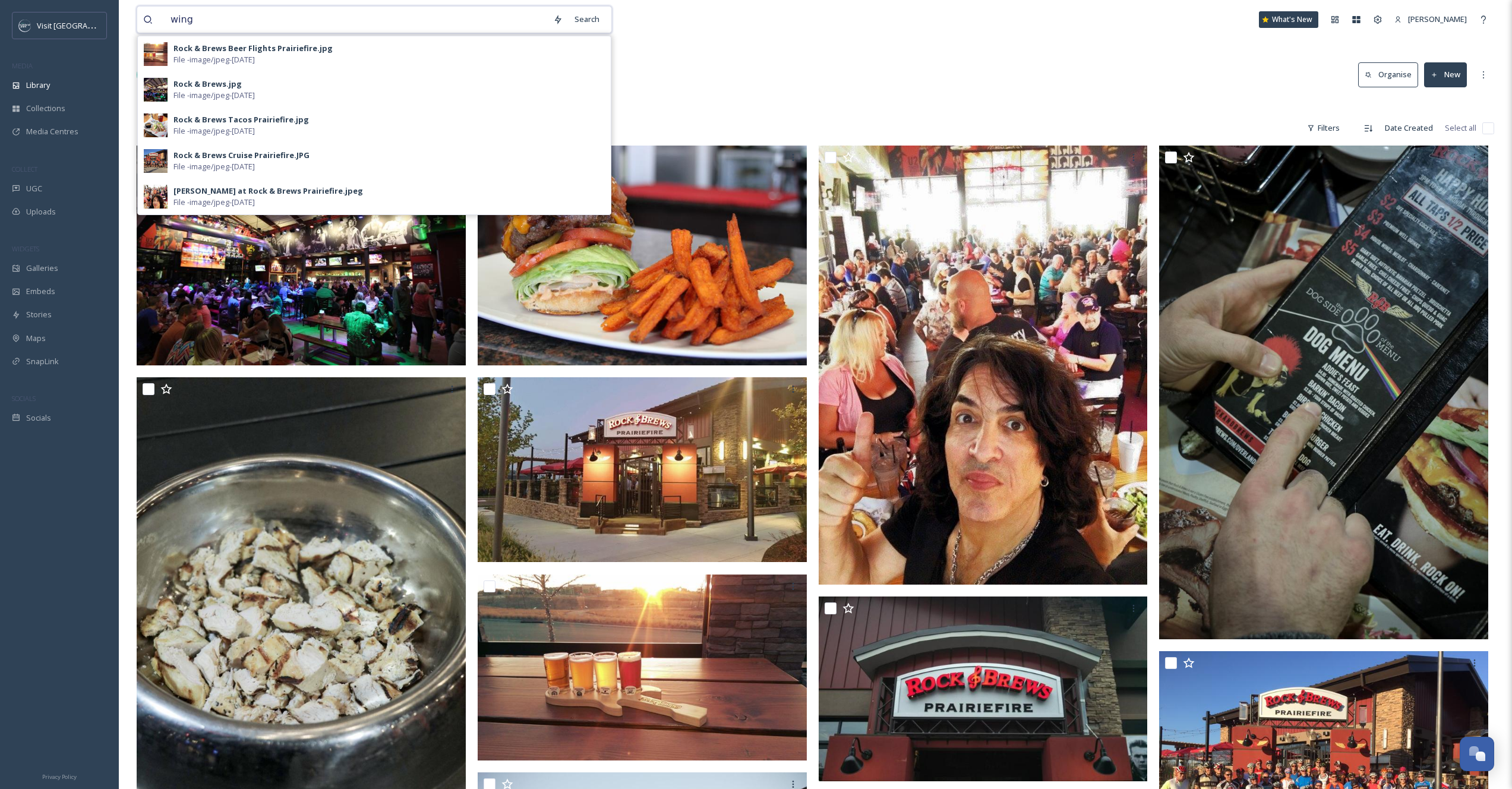
type input "wings"
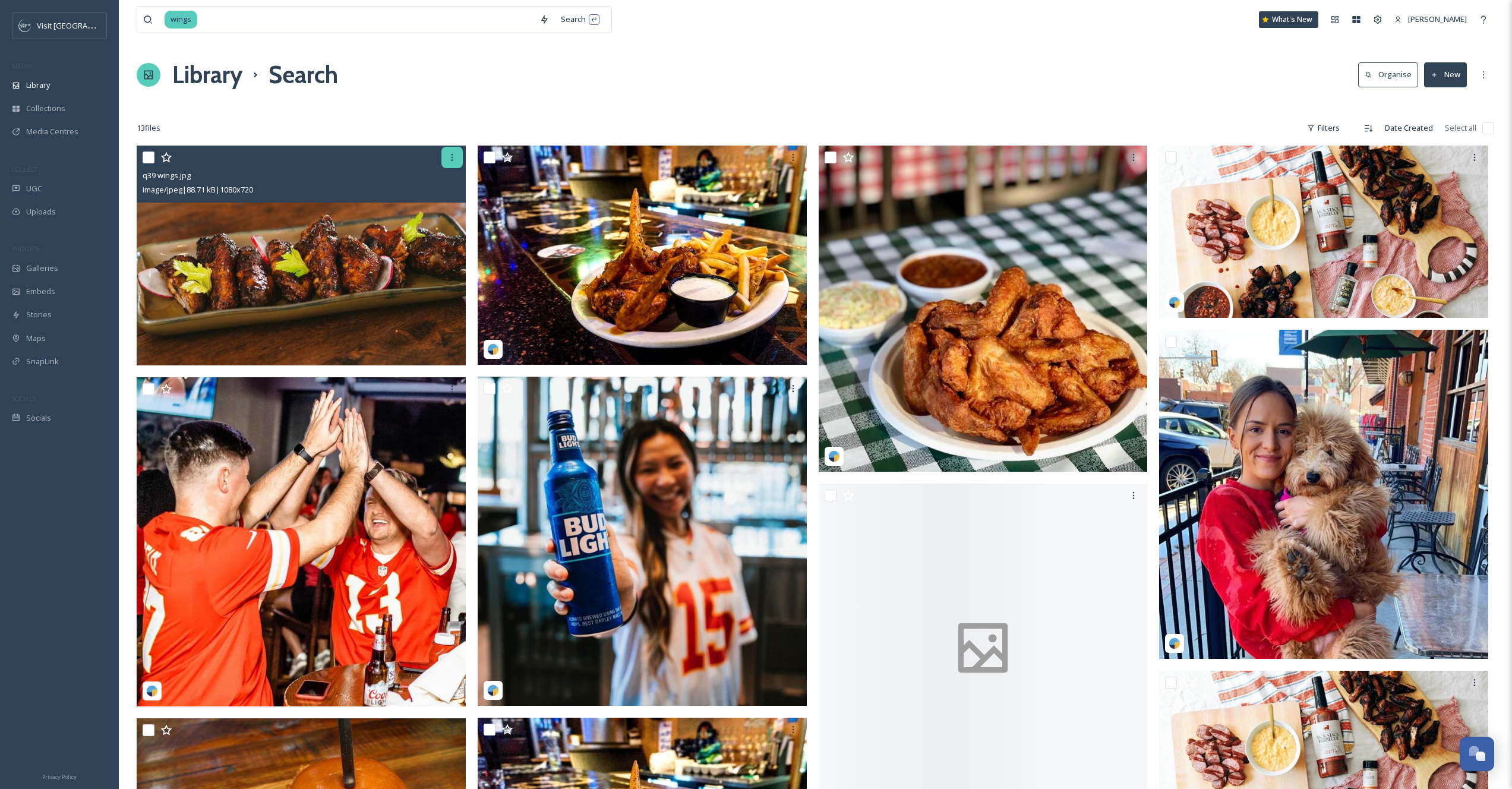
click at [461, 160] on div at bounding box center [452, 157] width 21 height 21
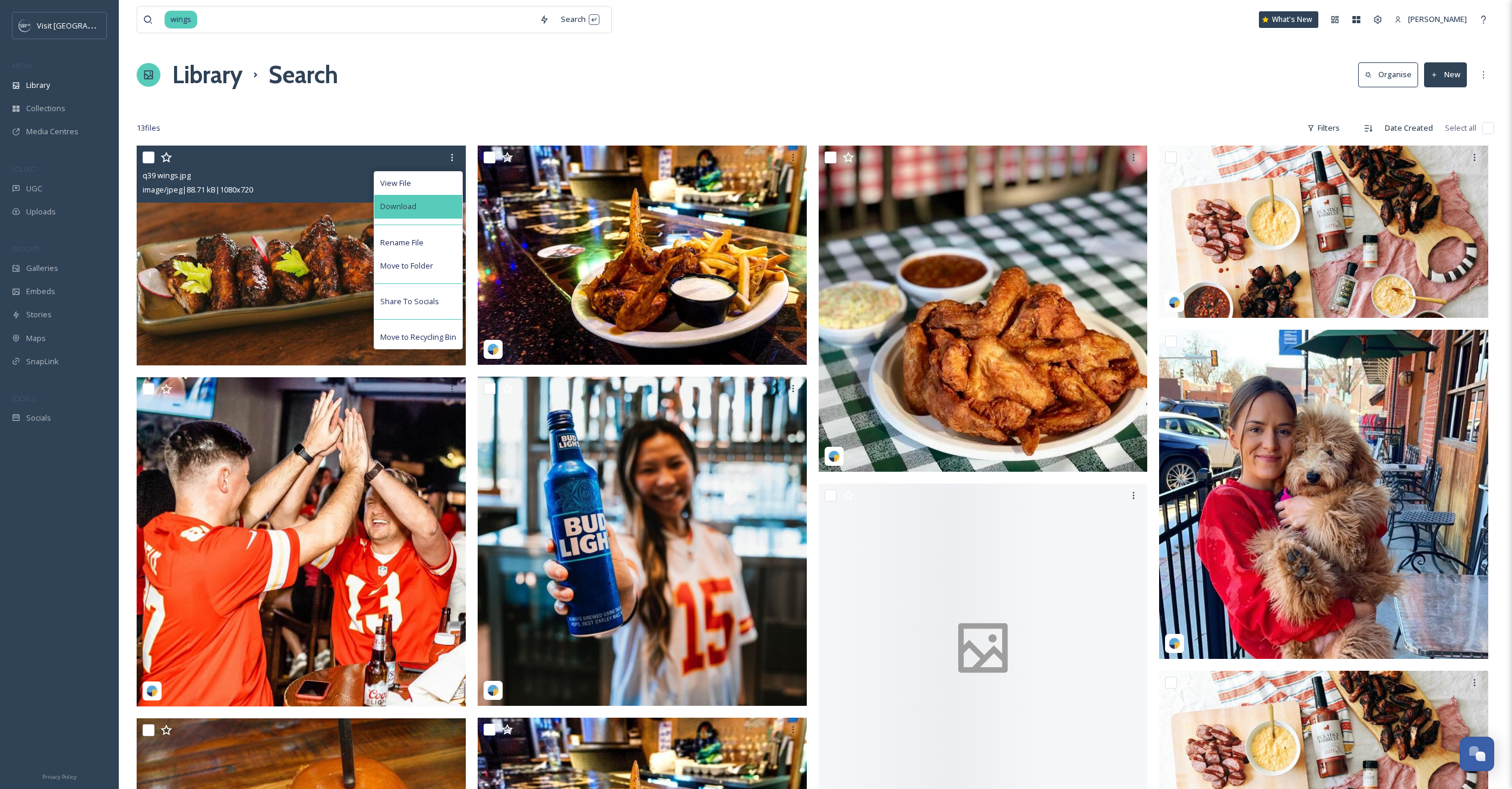
click at [435, 201] on div "Download" at bounding box center [419, 207] width 88 height 23
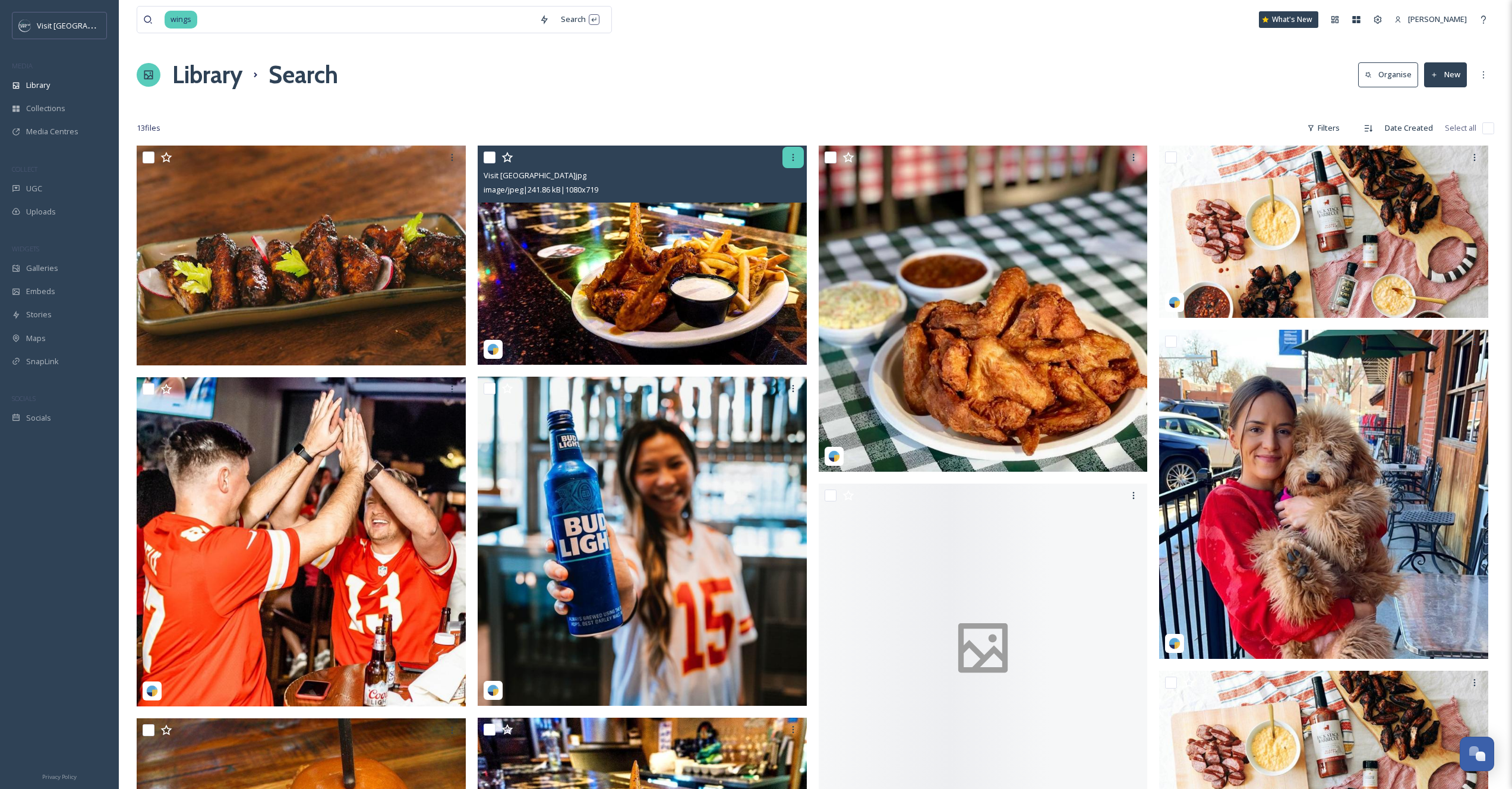
click at [798, 155] on div at bounding box center [793, 157] width 21 height 21
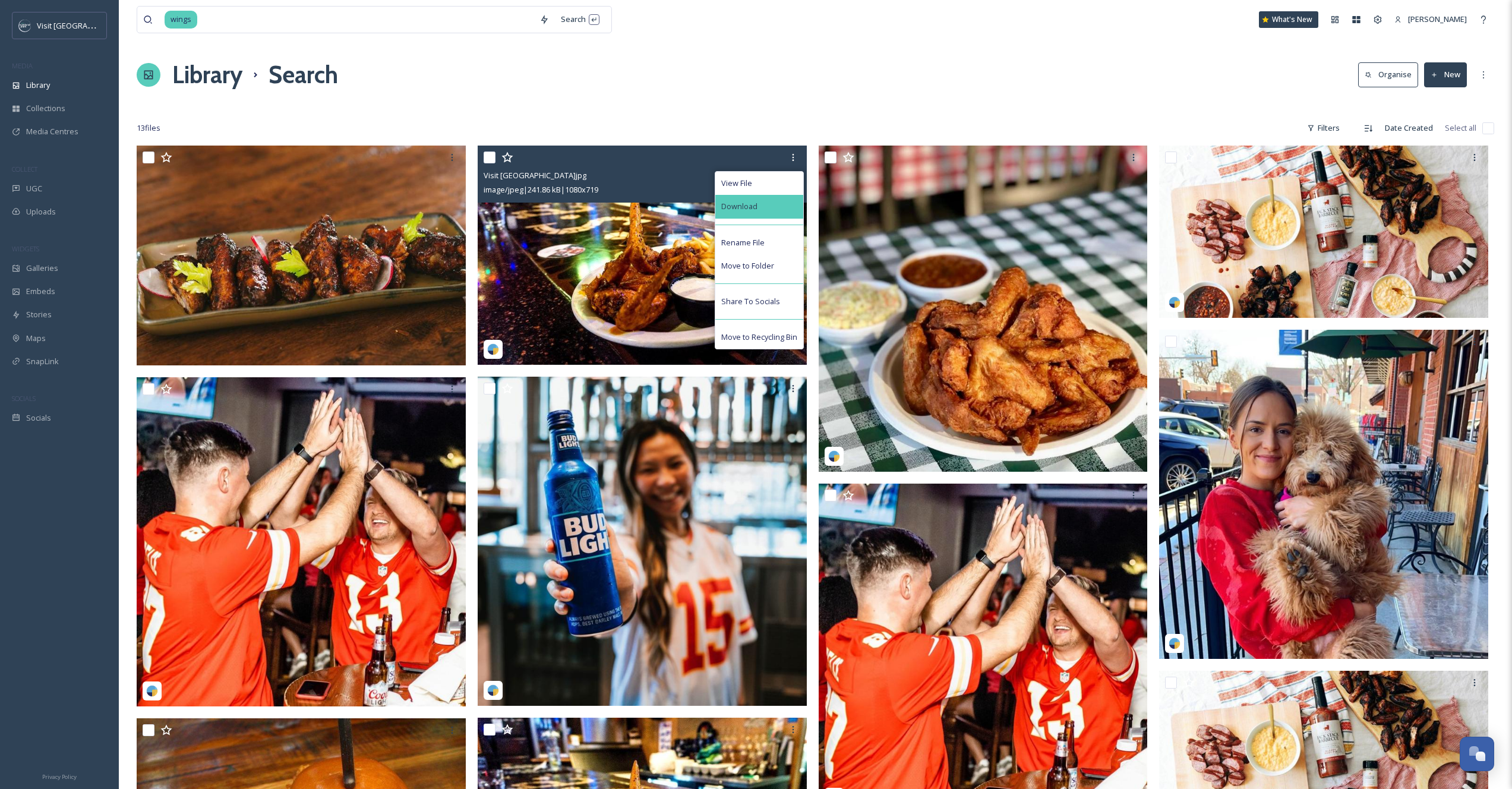
click at [758, 213] on div "Download" at bounding box center [759, 207] width 88 height 23
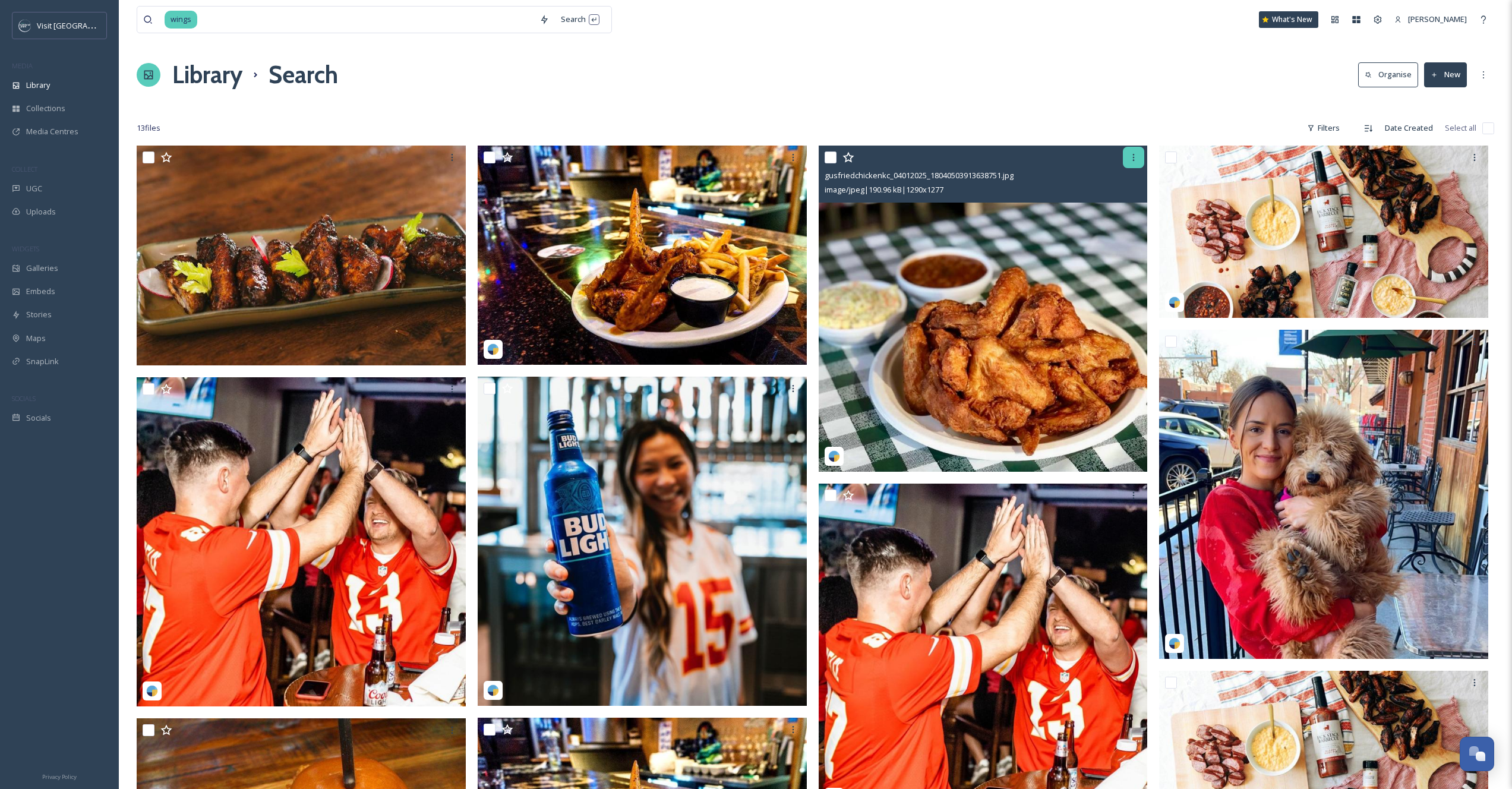
click at [1139, 157] on div at bounding box center [1133, 157] width 21 height 21
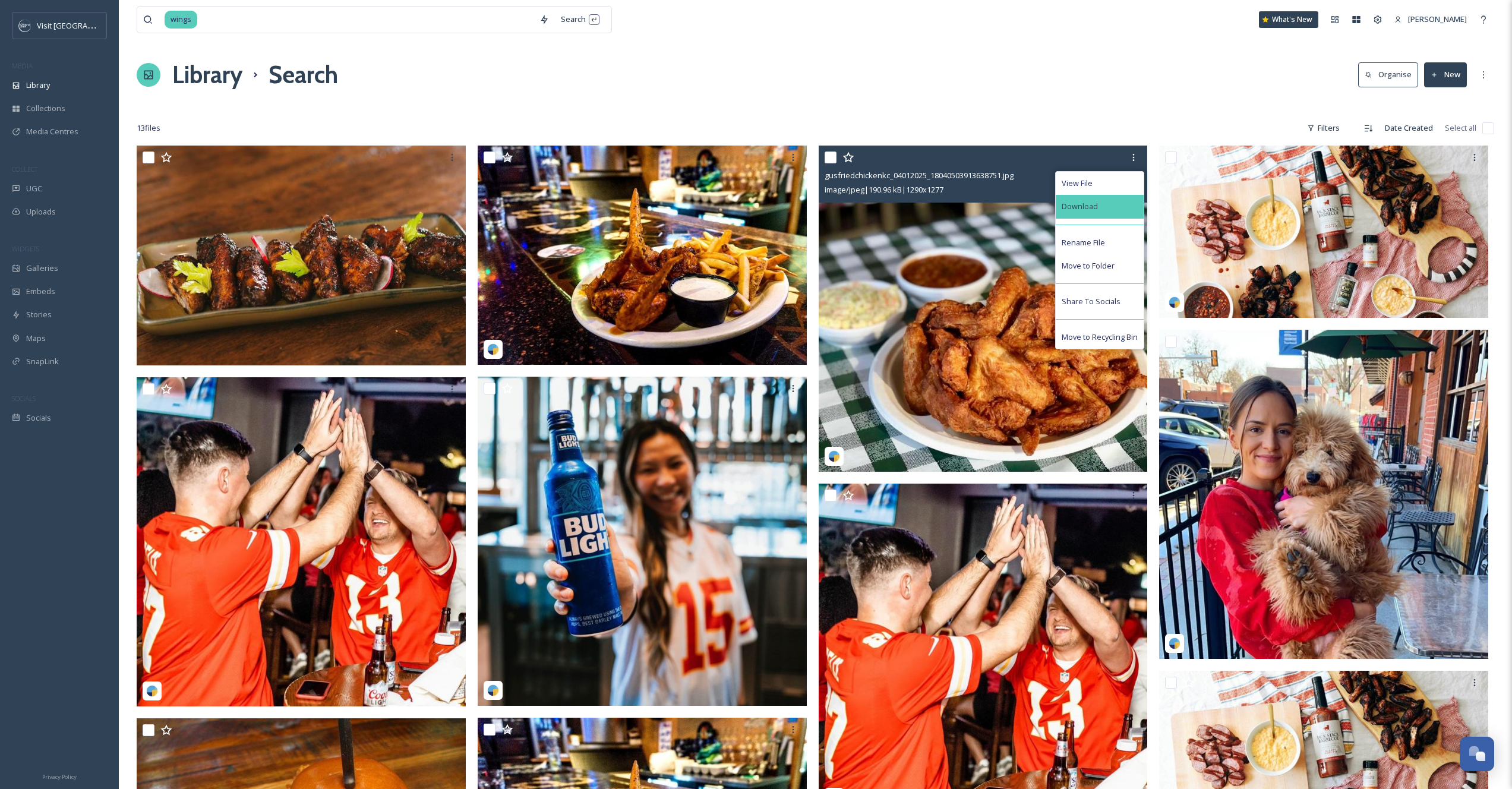
click at [1091, 204] on span "Download" at bounding box center [1080, 206] width 36 height 11
